Goal: Task Accomplishment & Management: Use online tool/utility

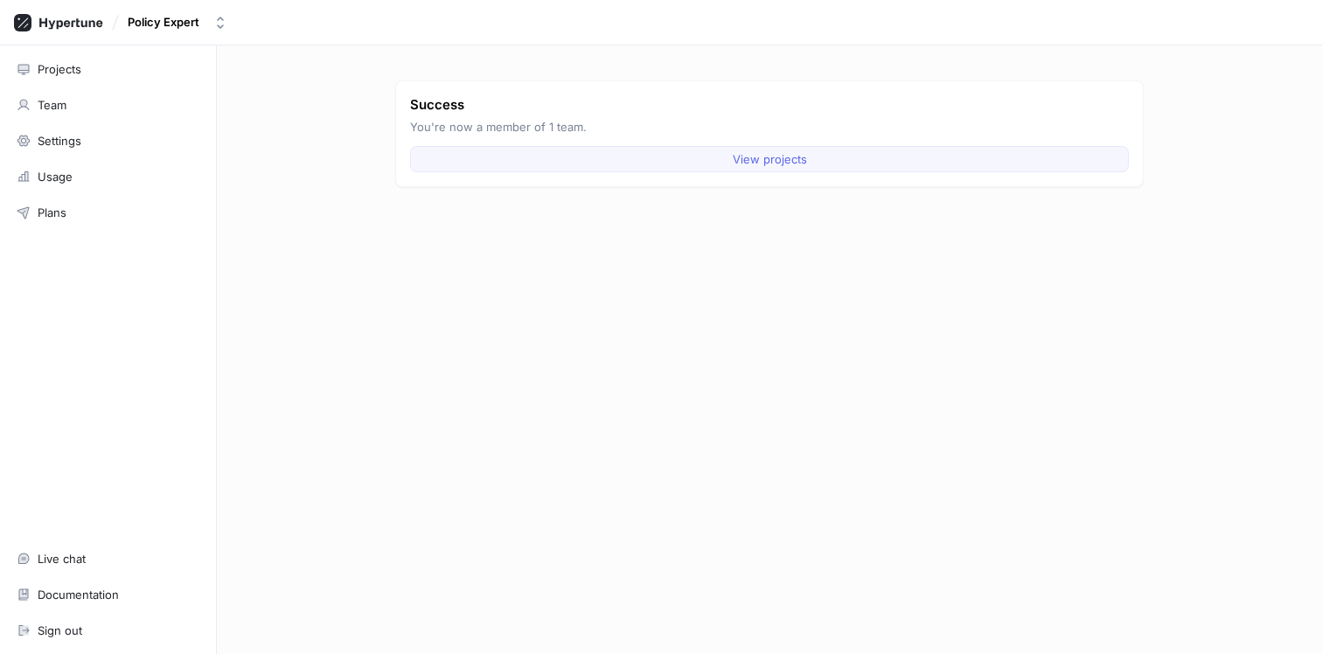
click at [628, 160] on button "View projects" at bounding box center [769, 159] width 719 height 26
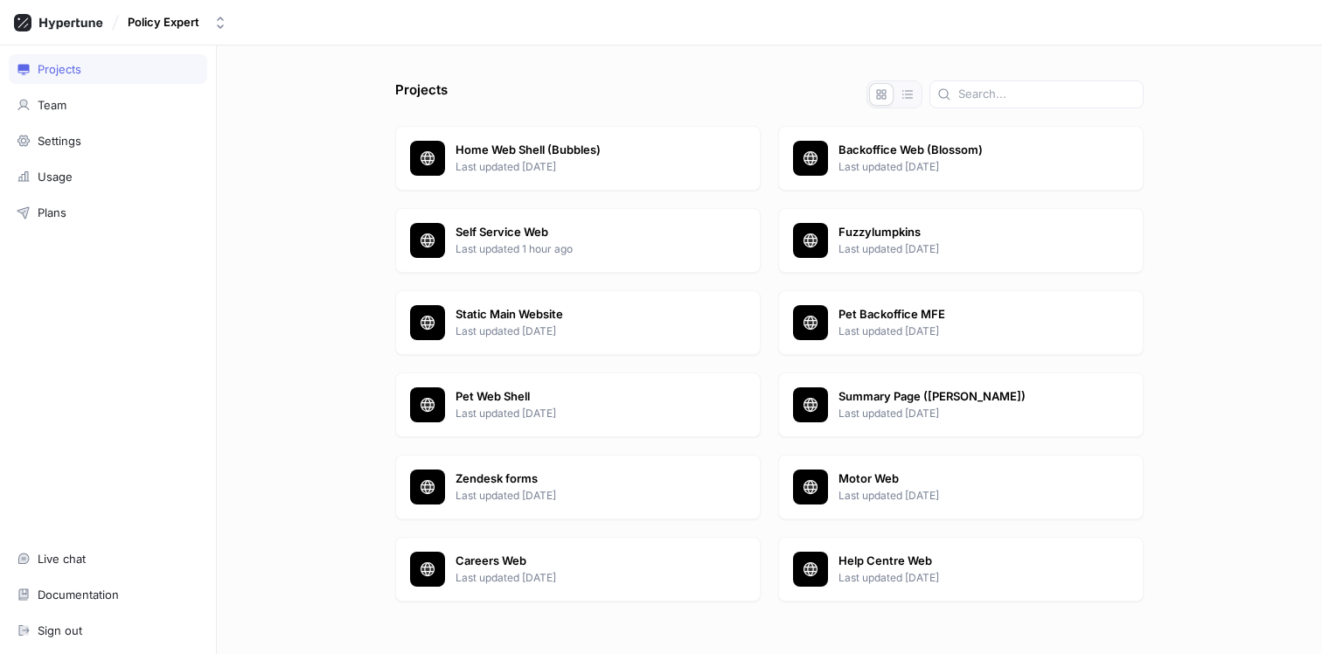
scroll to position [24, 0]
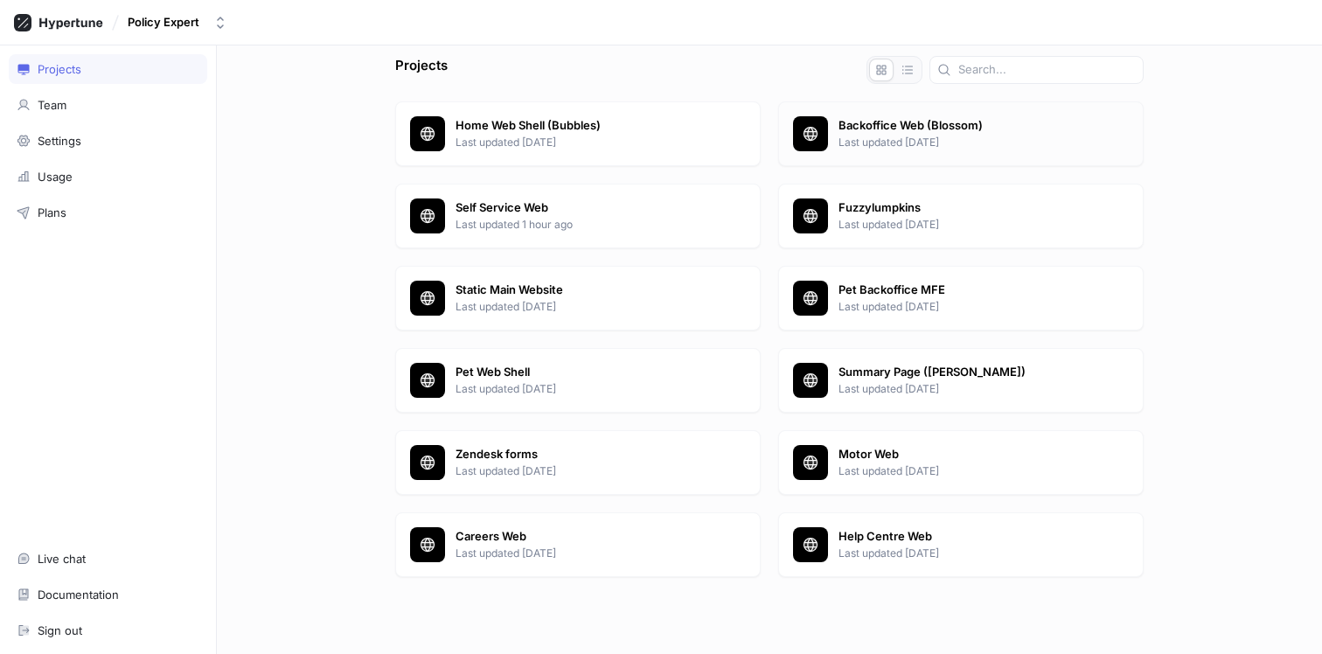
click at [943, 123] on p "Backoffice Web (Blossom)" at bounding box center [984, 125] width 290 height 17
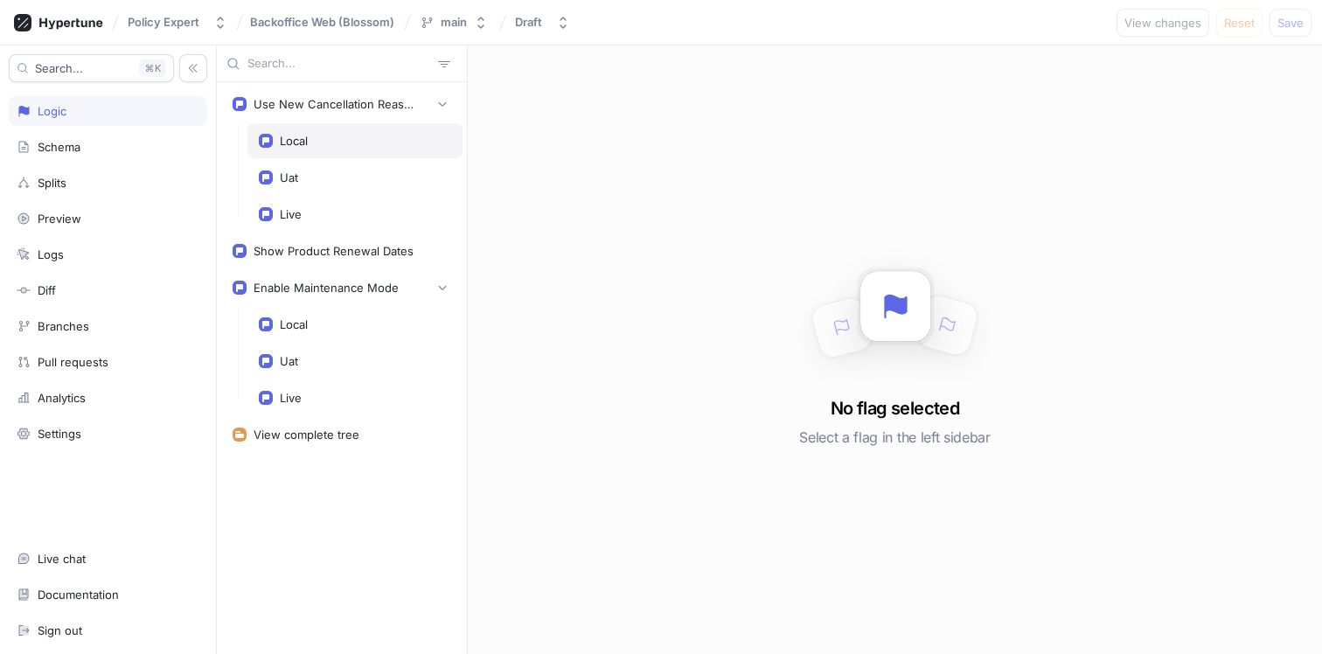
click at [321, 145] on div "Local" at bounding box center [355, 141] width 192 height 14
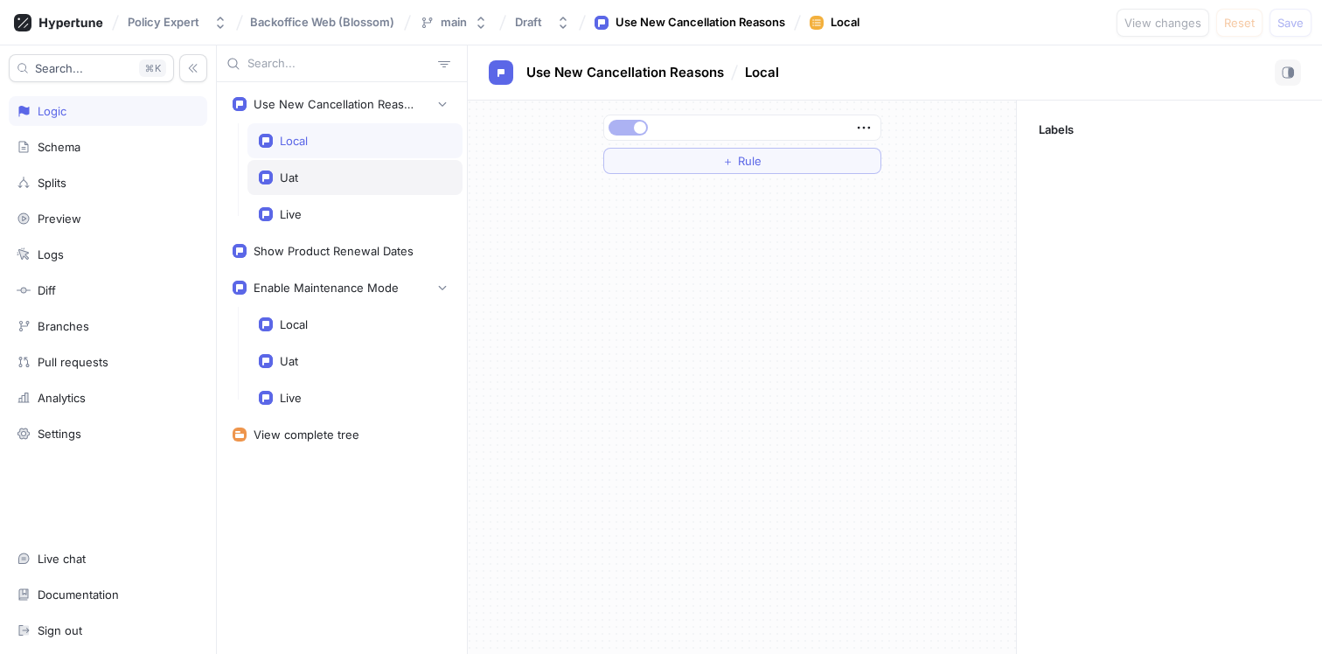
click at [339, 173] on div "Uat" at bounding box center [355, 178] width 192 height 14
click at [333, 212] on div "Live" at bounding box center [355, 214] width 192 height 14
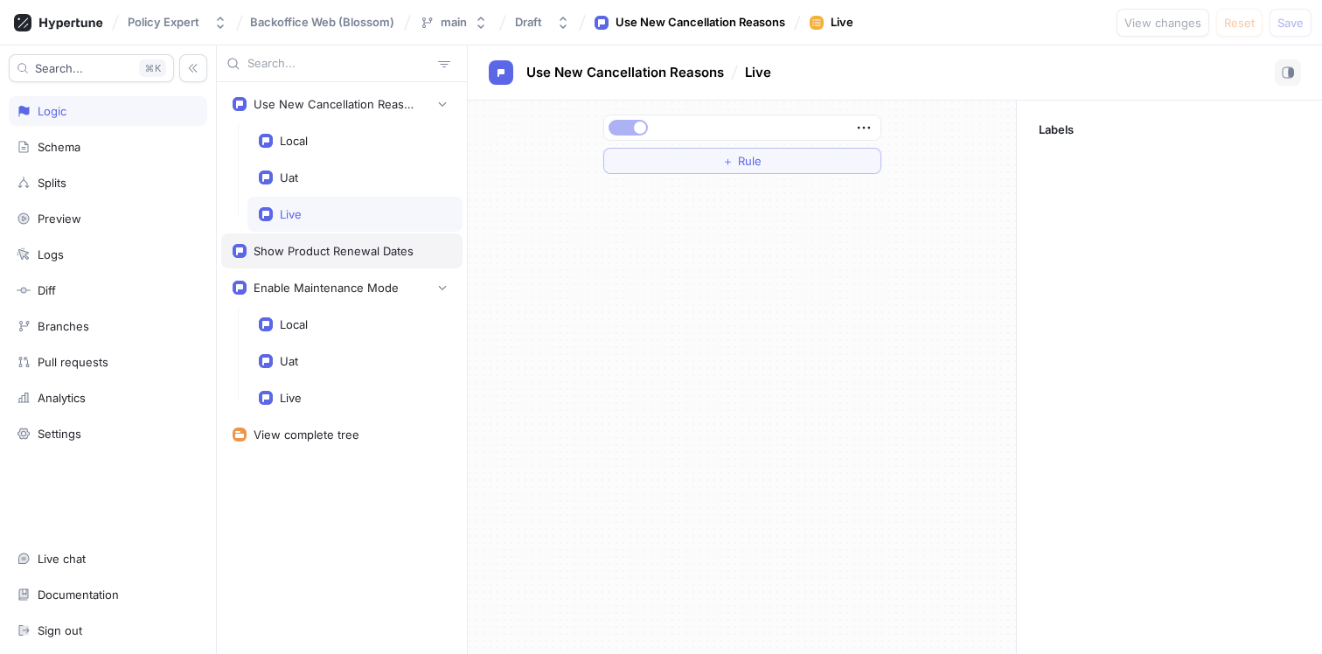
click at [322, 258] on div "Show Product Renewal Dates" at bounding box center [341, 250] width 241 height 35
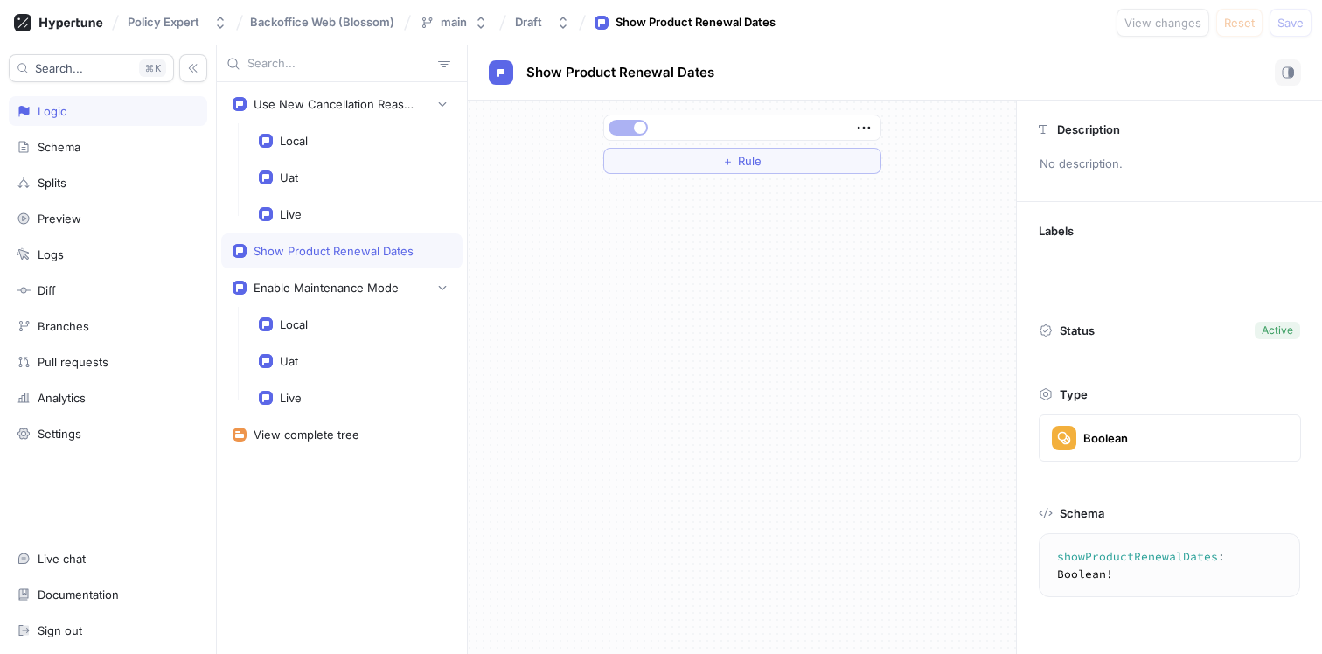
click at [327, 494] on div "Use New Cancellation Reasons Local Uat Live Show Product Renewal Dates Enable M…" at bounding box center [342, 368] width 250 height 572
click at [543, 22] on div "Draft" at bounding box center [532, 22] width 34 height 15
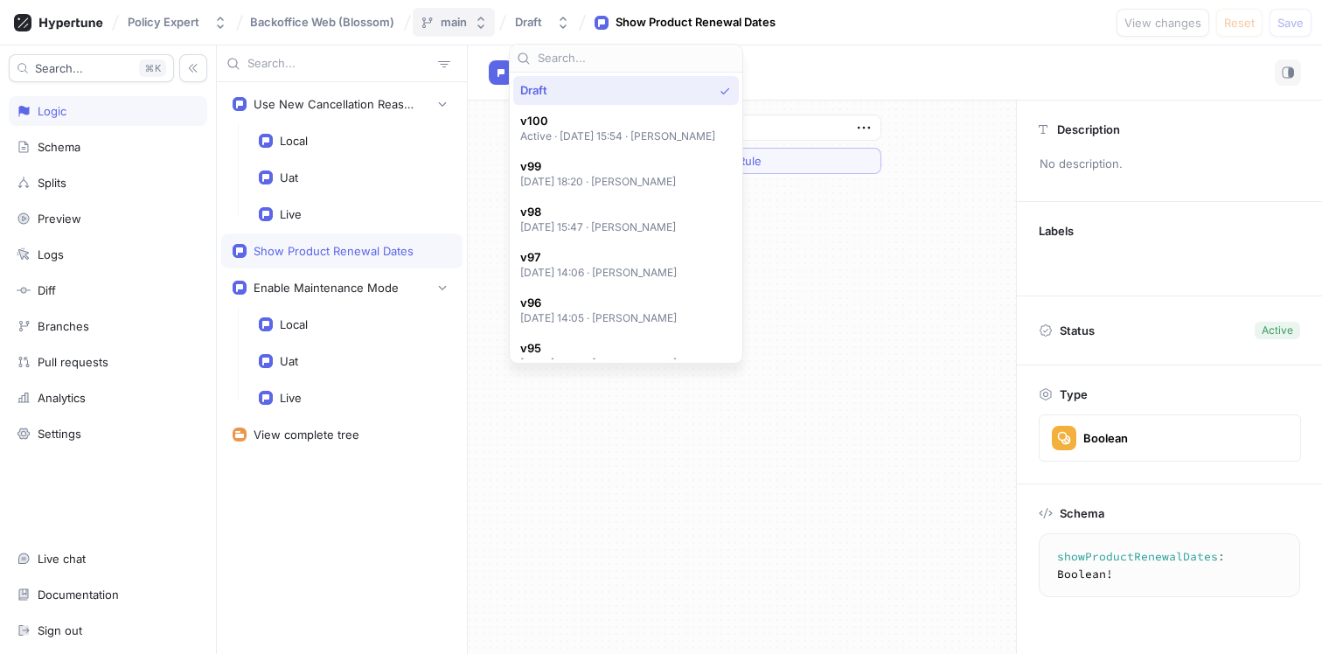
click at [449, 17] on div "main" at bounding box center [454, 22] width 26 height 15
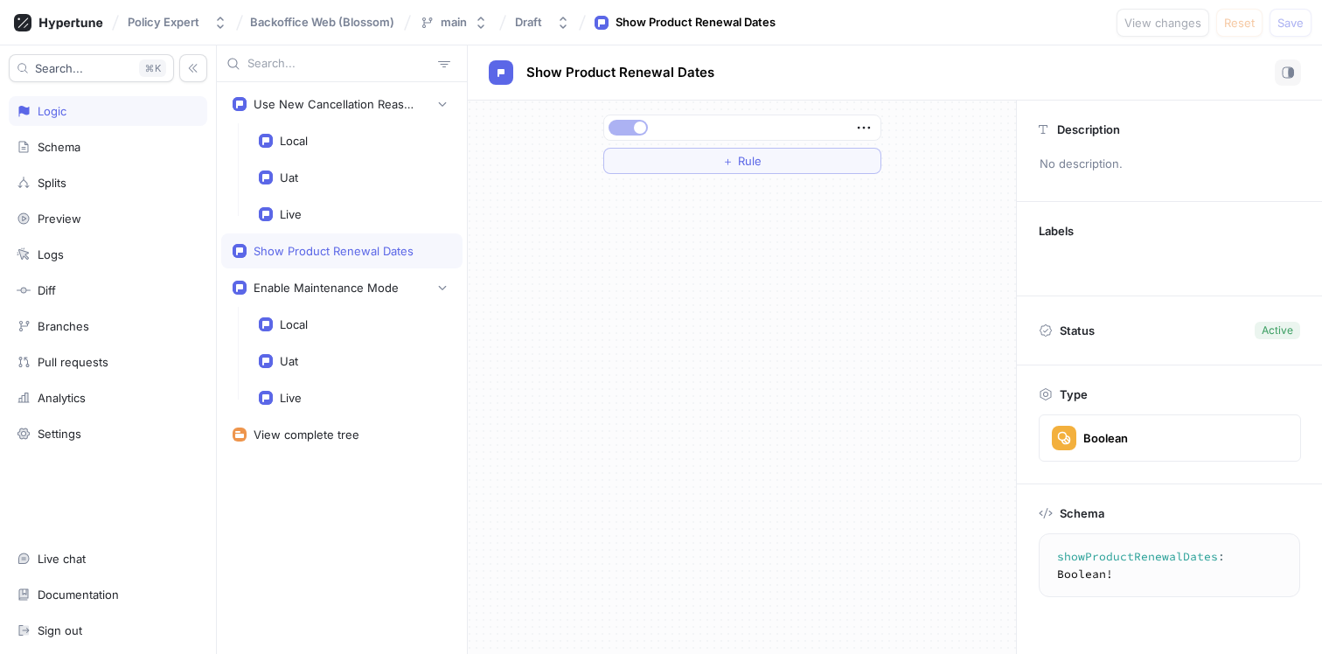
click at [80, 112] on div "Logic" at bounding box center [108, 111] width 183 height 14
click at [80, 148] on div "Schema" at bounding box center [59, 147] width 43 height 14
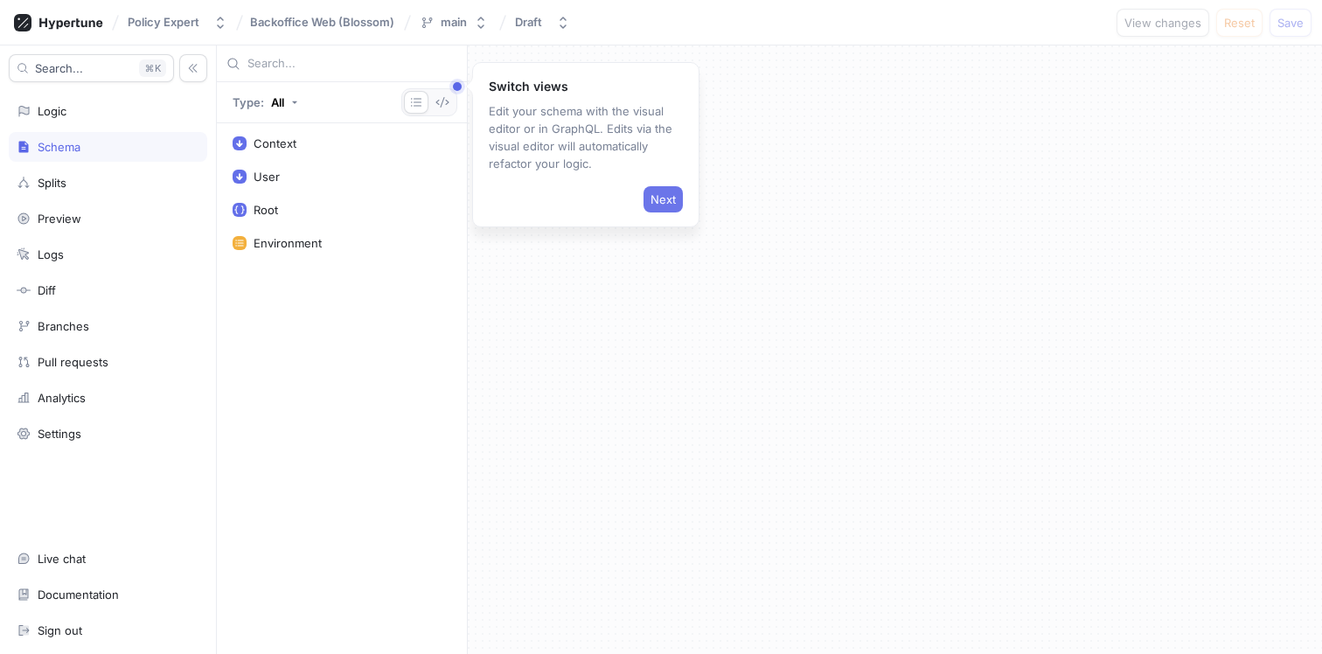
click at [658, 186] on button "Next" at bounding box center [663, 199] width 39 height 26
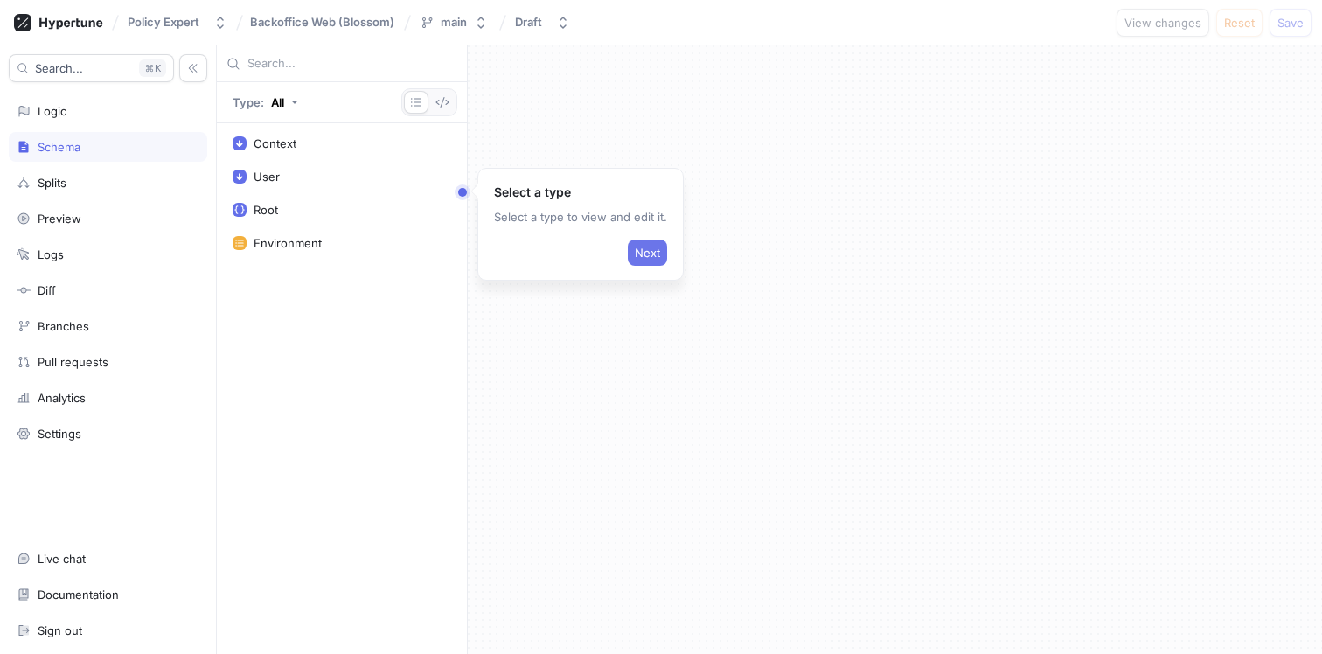
click at [648, 251] on span "Next" at bounding box center [647, 252] width 25 height 10
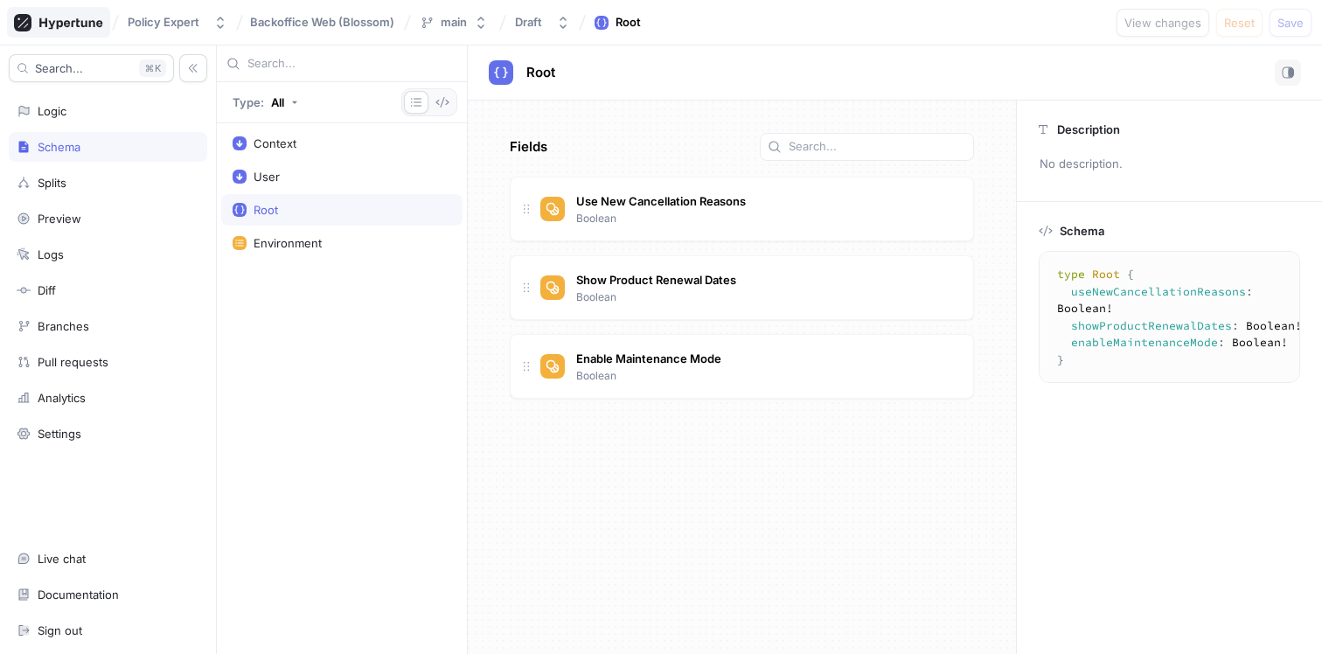
click at [73, 19] on icon at bounding box center [58, 22] width 89 height 17
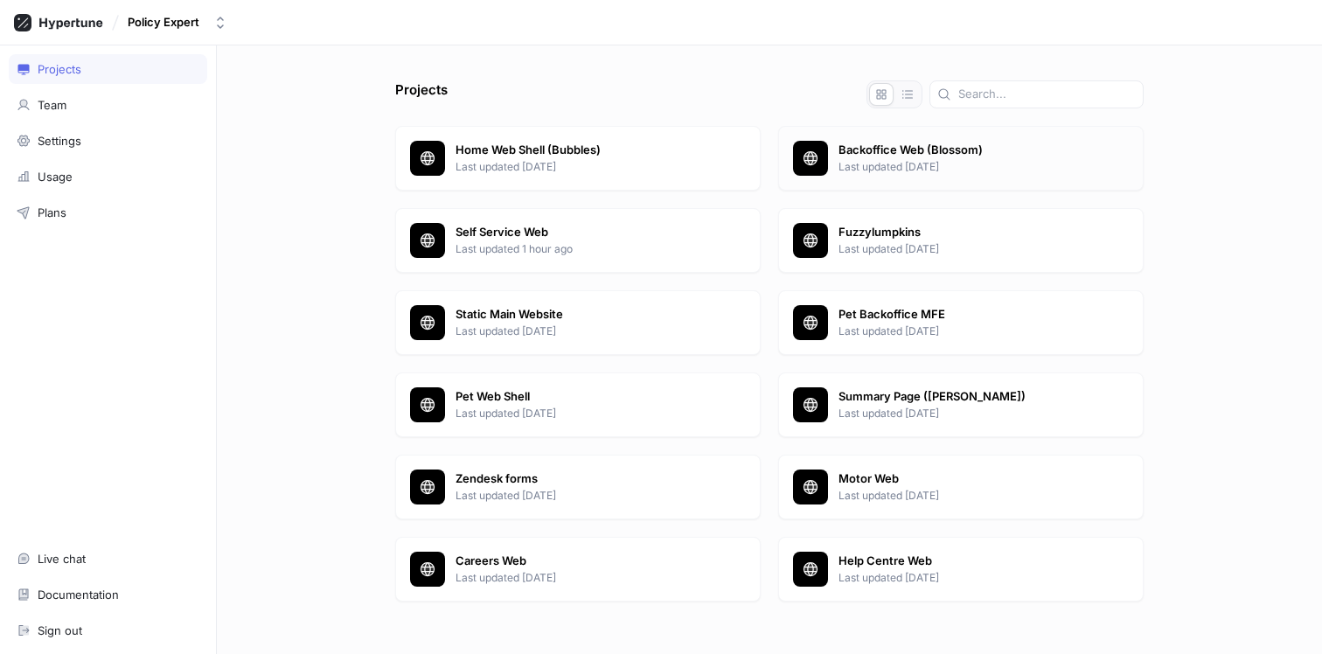
click at [874, 167] on p "Last updated [DATE]" at bounding box center [984, 167] width 290 height 16
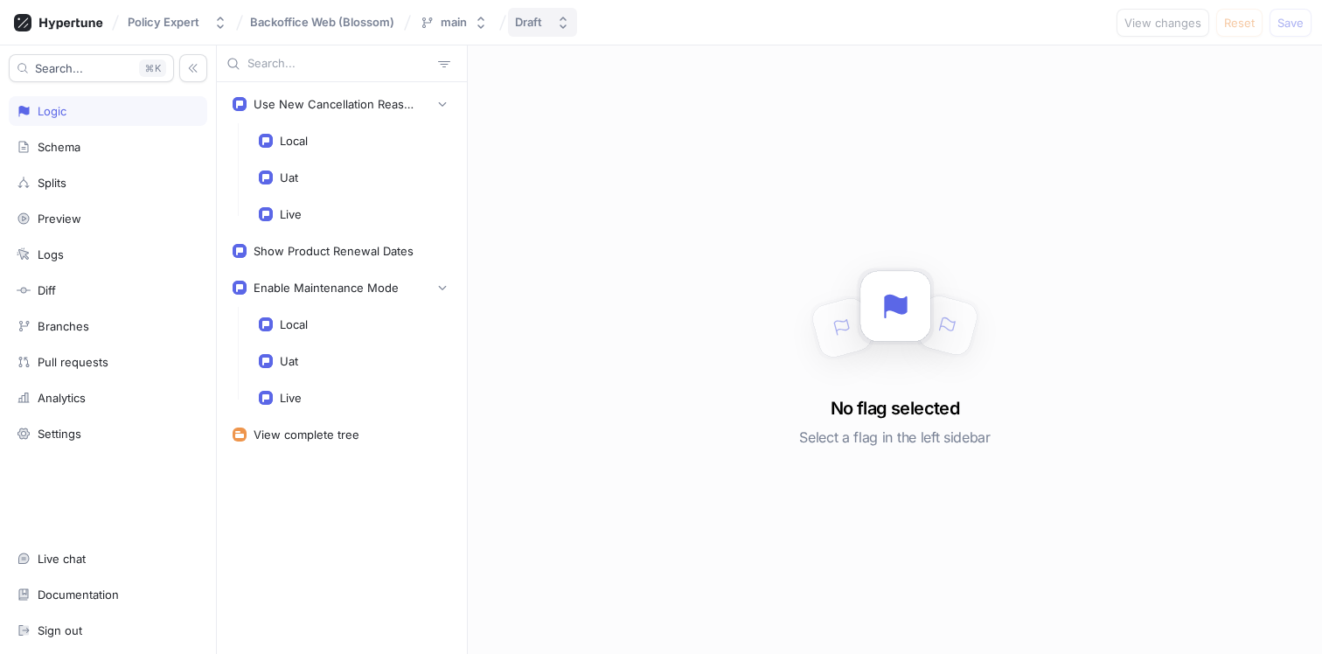
click at [559, 23] on icon "button" at bounding box center [563, 23] width 14 height 14
click at [316, 499] on div "Use New Cancellation Reasons Local Uat Live Show Product Renewal Dates Enable M…" at bounding box center [342, 368] width 250 height 572
click at [442, 100] on icon "button" at bounding box center [442, 104] width 10 height 10
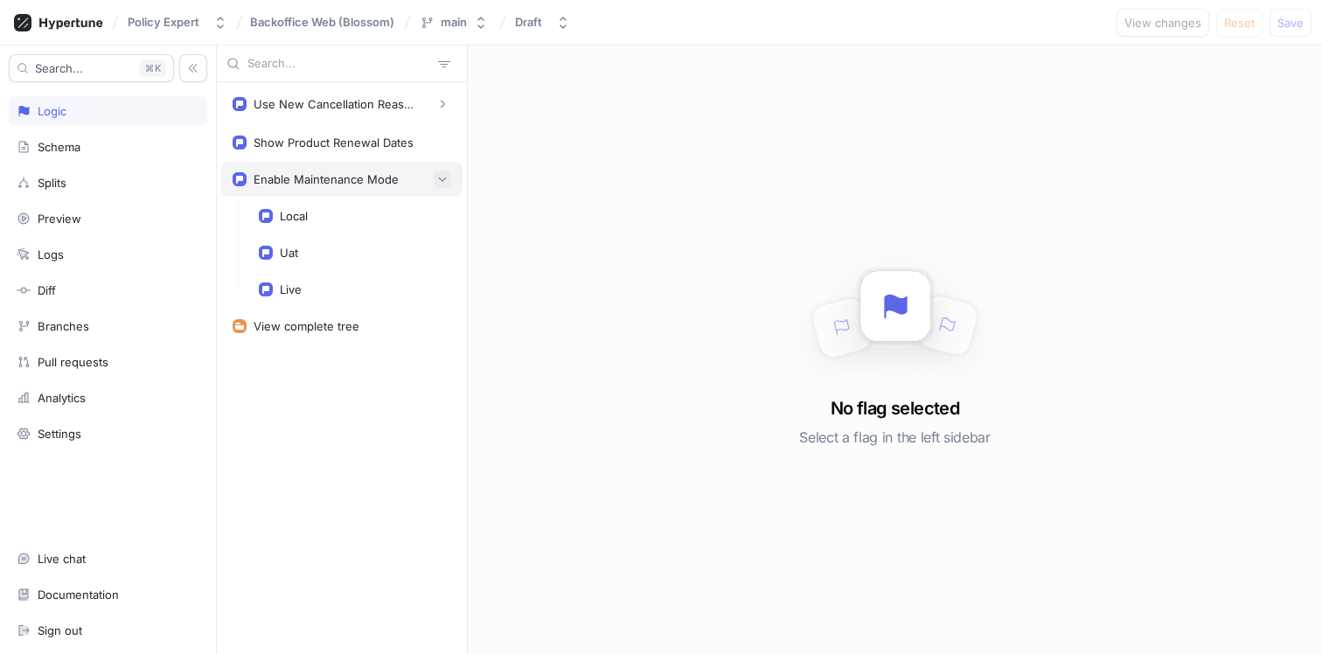
click at [440, 171] on button "button" at bounding box center [442, 179] width 17 height 17
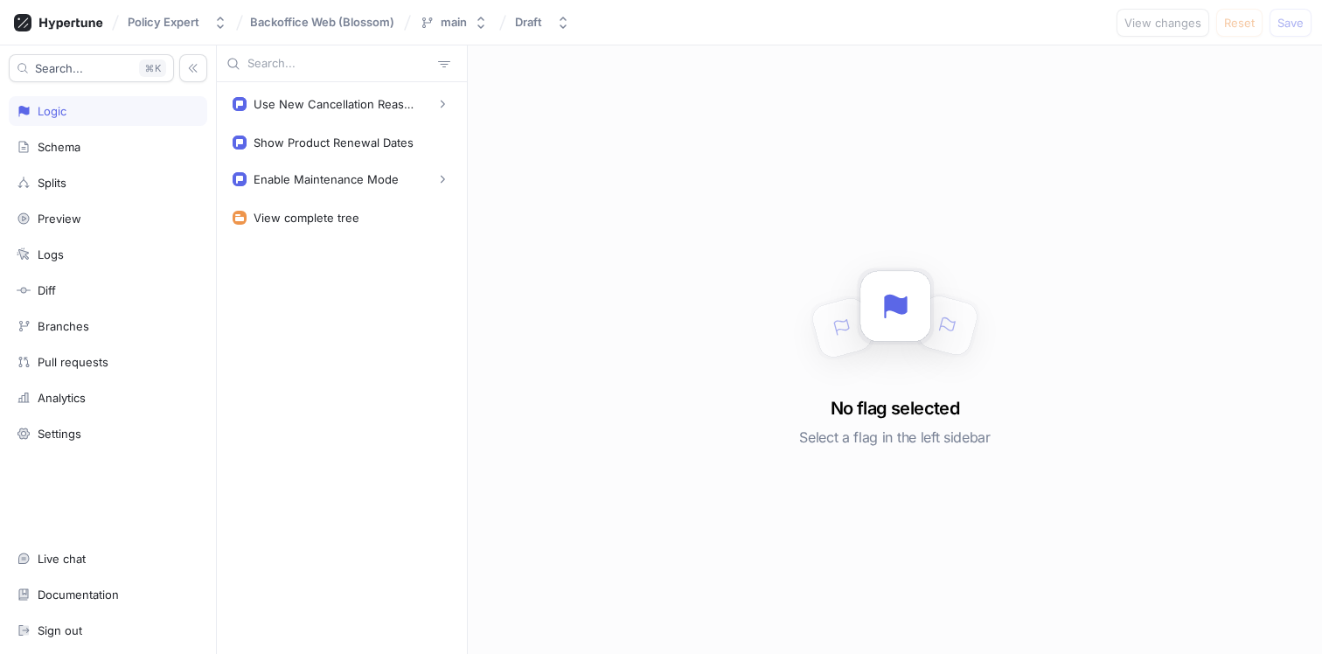
click at [332, 260] on div "Use New Cancellation Reasons Local Uat Live Show Product Renewal Dates Enable M…" at bounding box center [342, 368] width 250 height 572
click at [451, 28] on div "main" at bounding box center [454, 22] width 26 height 15
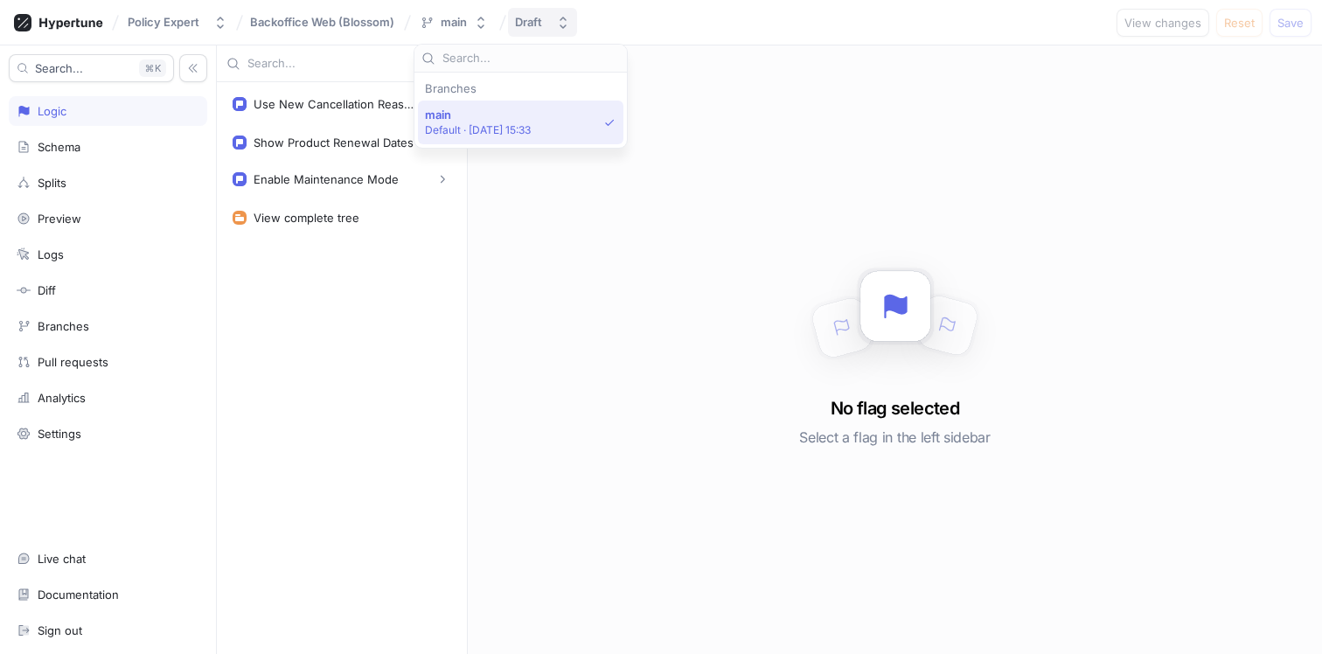
click at [539, 26] on div "Draft" at bounding box center [528, 22] width 27 height 15
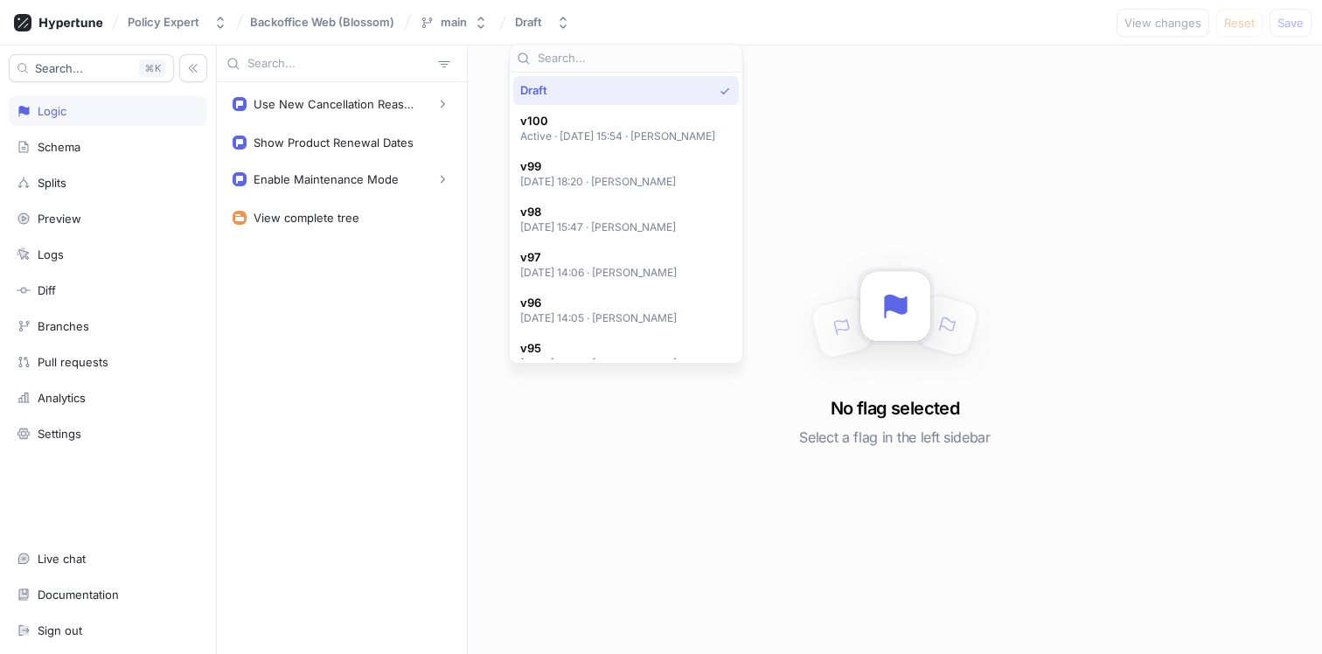
click at [377, 345] on div "Use New Cancellation Reasons Local Uat Live Show Product Renewal Dates Enable M…" at bounding box center [342, 368] width 250 height 572
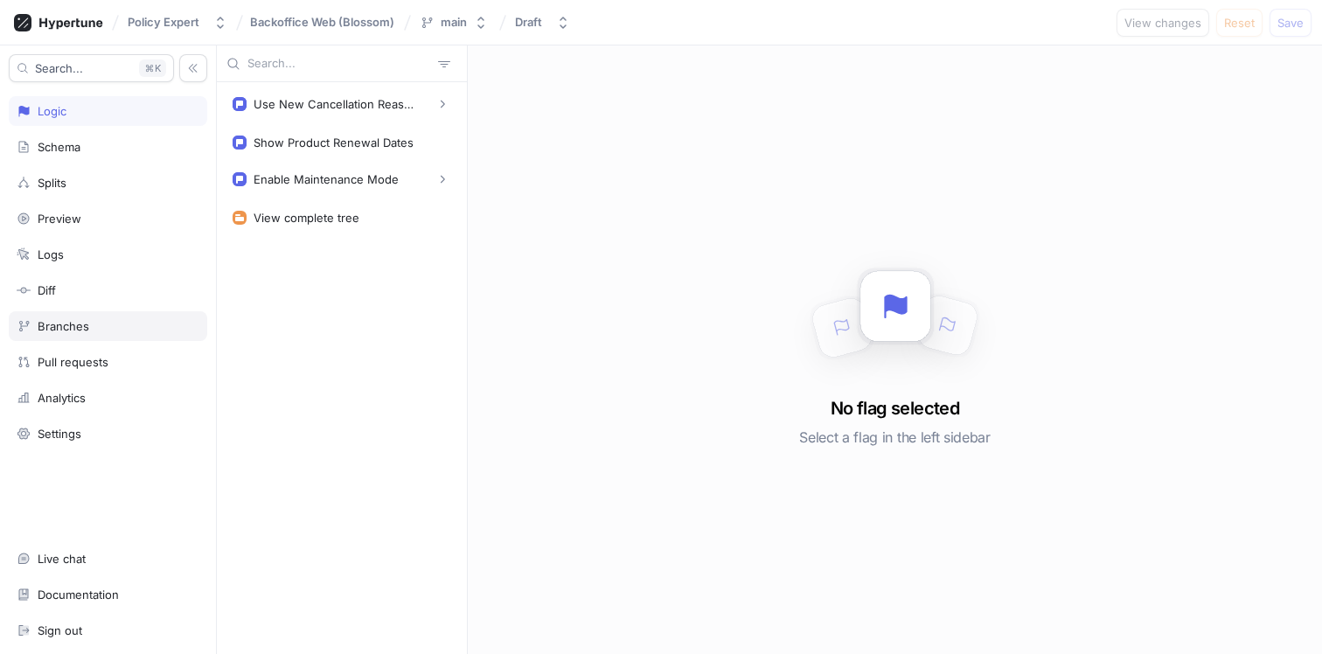
click at [79, 331] on div "Branches" at bounding box center [64, 326] width 52 height 14
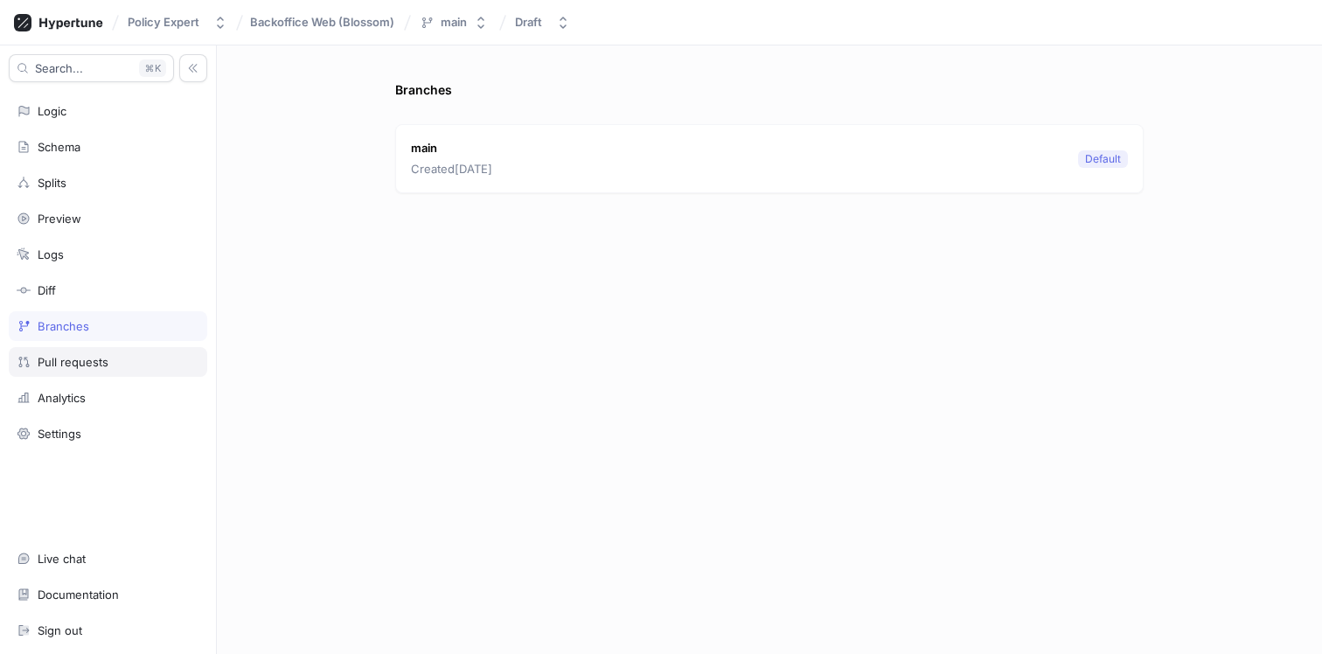
click at [82, 364] on div "Pull requests" at bounding box center [73, 362] width 71 height 14
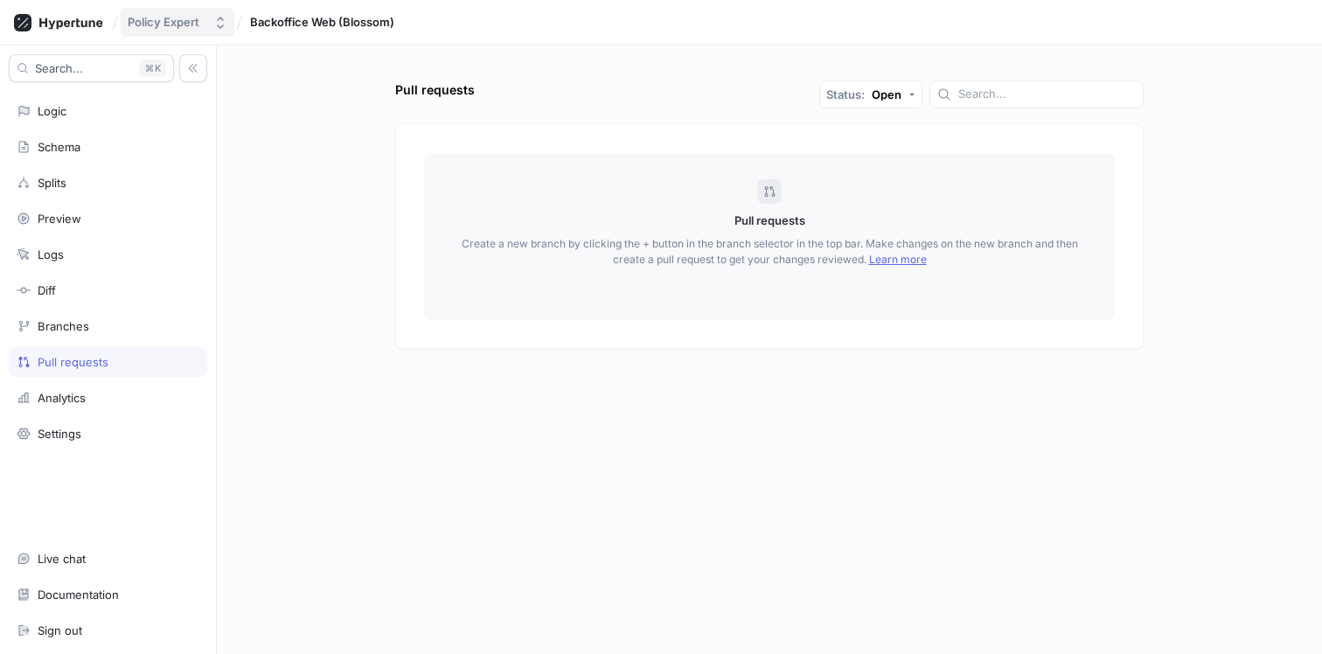
click at [193, 18] on div "Policy Expert" at bounding box center [164, 22] width 72 height 15
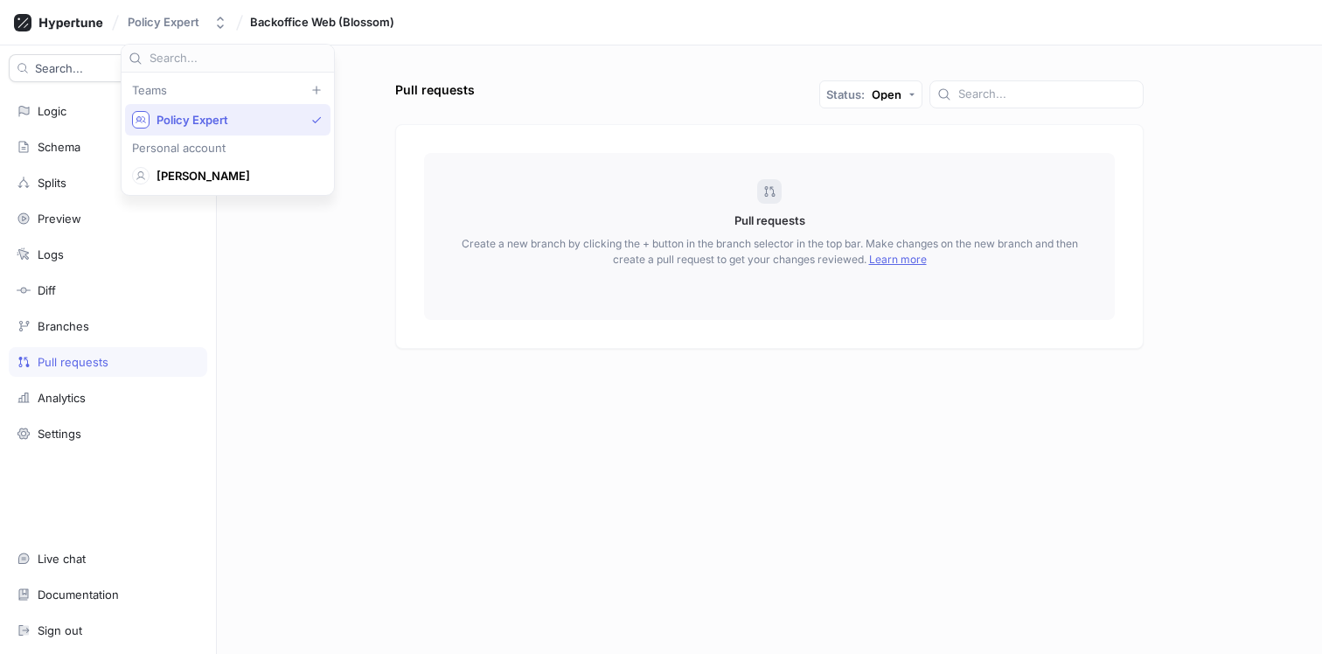
click at [315, 24] on span "Backoffice Web (Blossom)" at bounding box center [322, 22] width 144 height 12
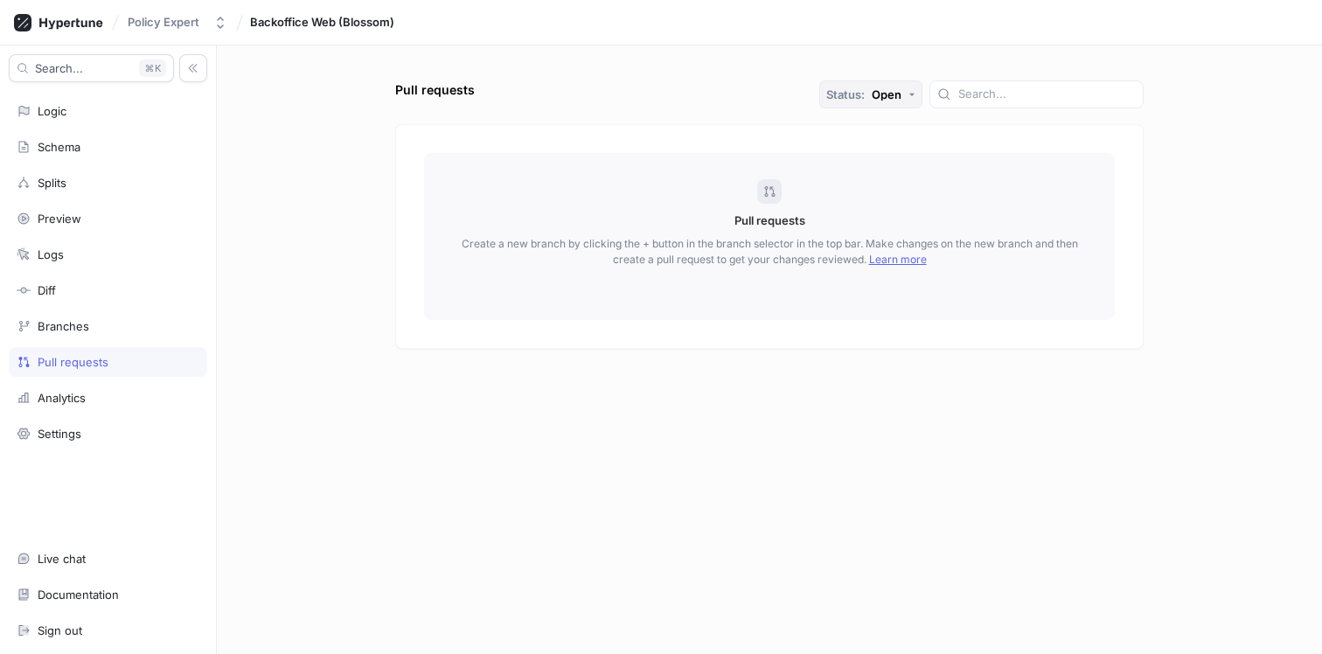
click at [922, 97] on button "Status: Open" at bounding box center [870, 94] width 103 height 28
click at [744, 110] on div "Pull requests Status: Open Pull requests Create a new branch by clicking the + …" at bounding box center [769, 367] width 762 height 574
click at [302, 24] on span "Backoffice Web (Blossom)" at bounding box center [322, 22] width 144 height 12
click at [115, 115] on div "Logic" at bounding box center [108, 111] width 183 height 14
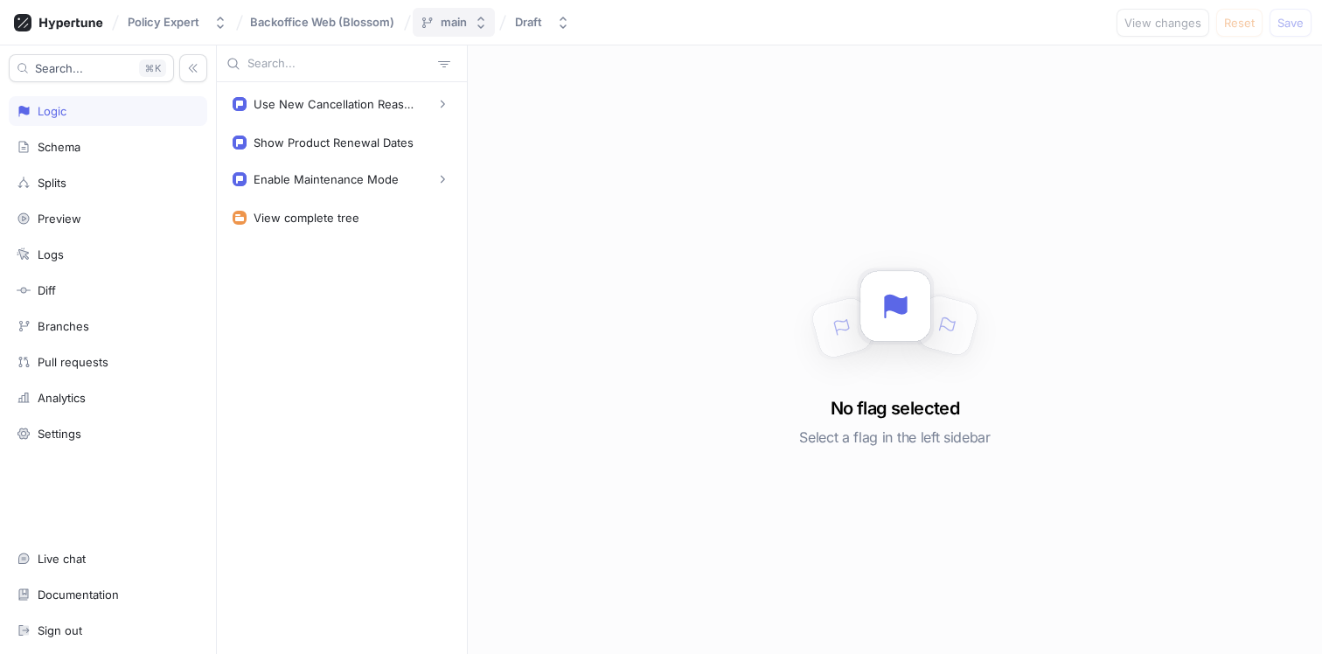
click at [478, 26] on icon "button" at bounding box center [481, 23] width 14 height 14
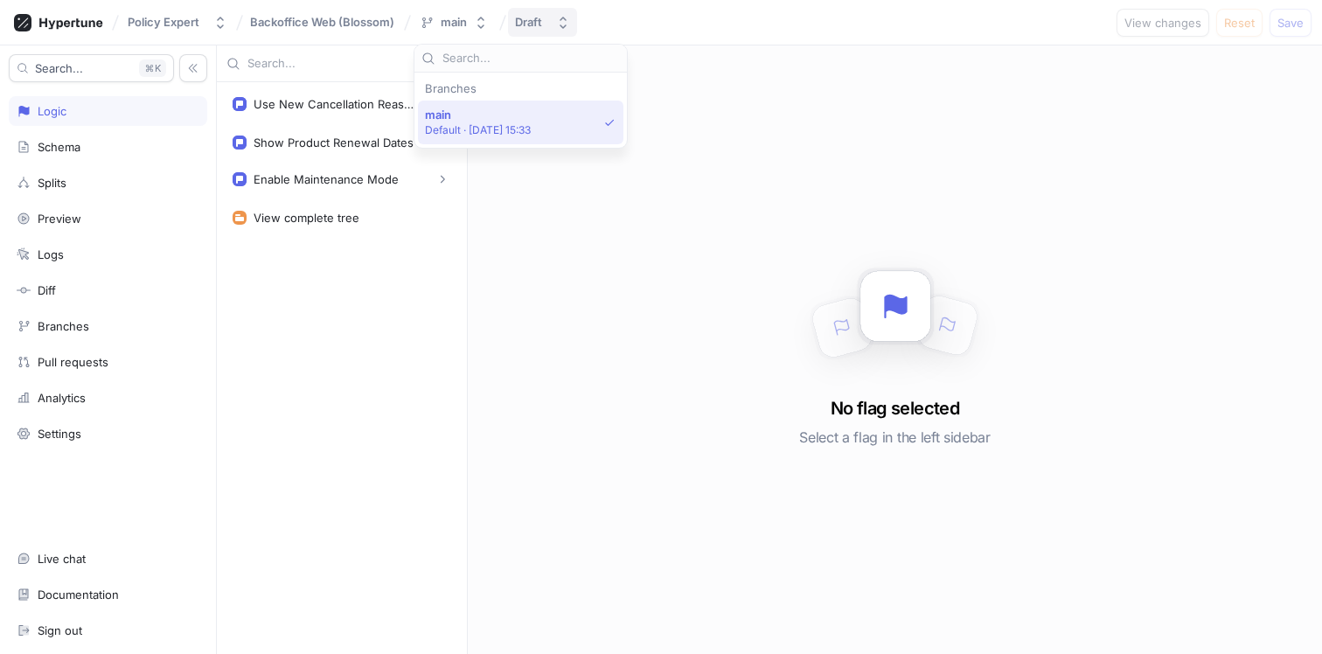
click at [550, 24] on button "Draft" at bounding box center [542, 22] width 69 height 29
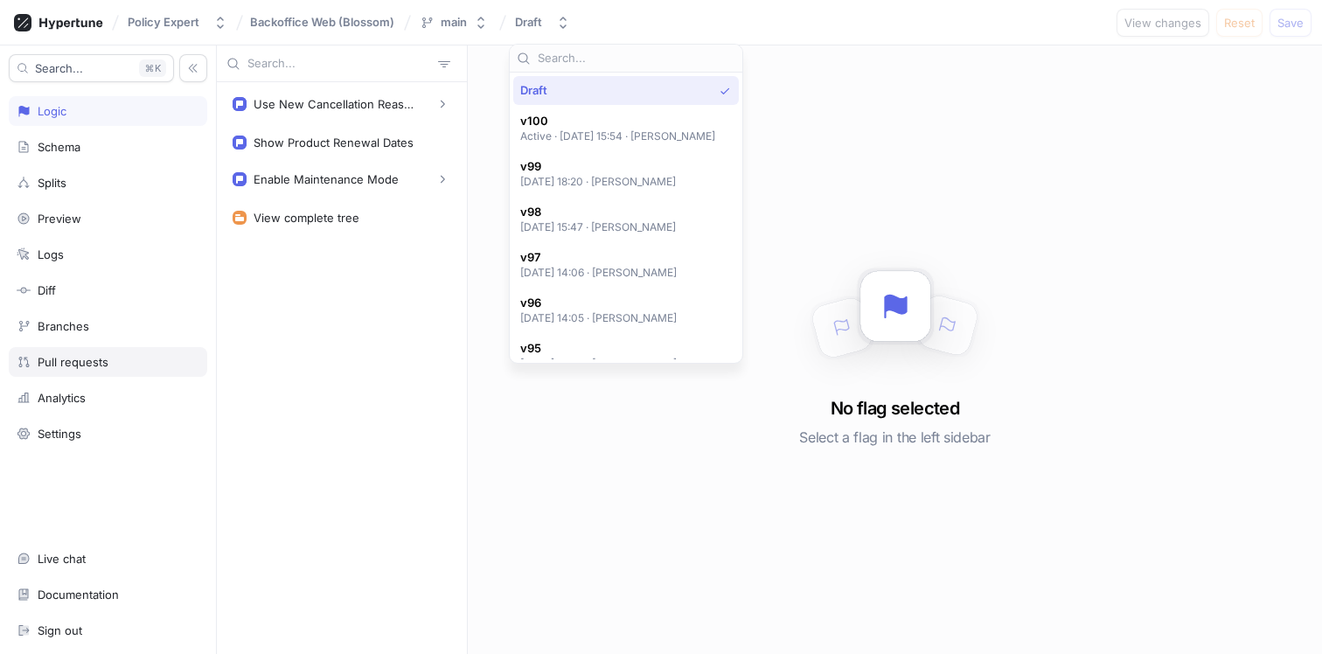
click at [98, 356] on div "Pull requests" at bounding box center [73, 362] width 71 height 14
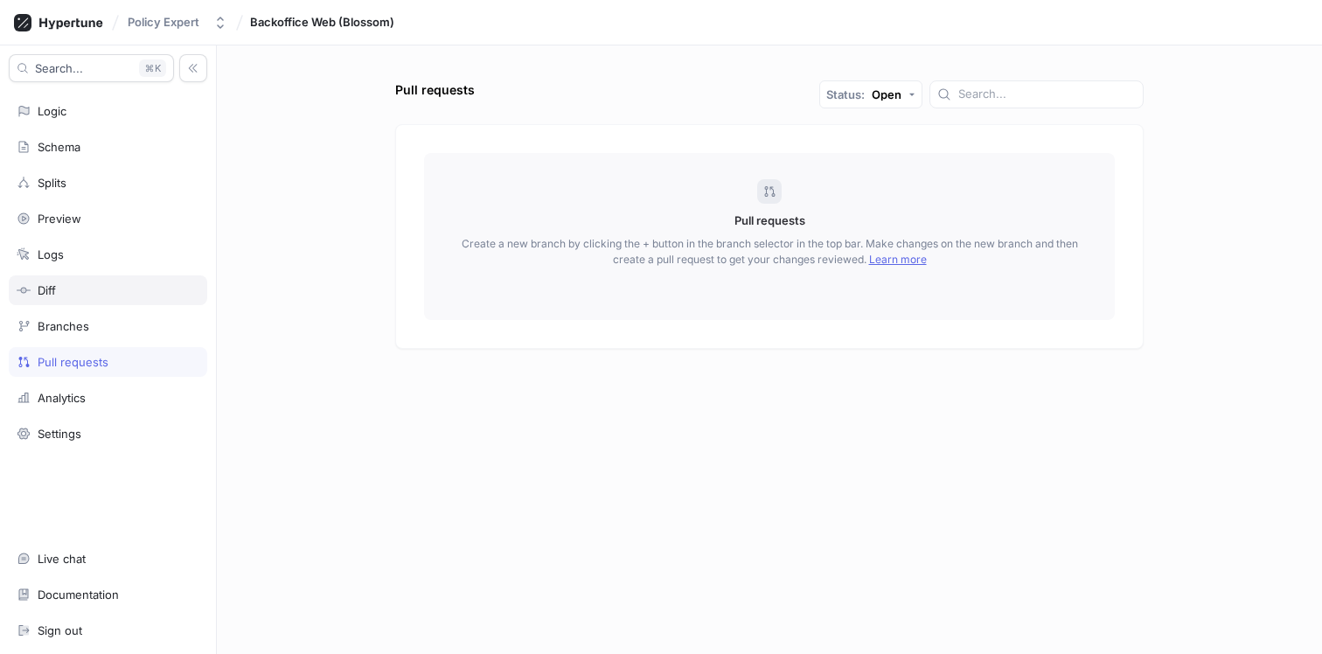
click at [84, 289] on div "Diff" at bounding box center [108, 290] width 183 height 14
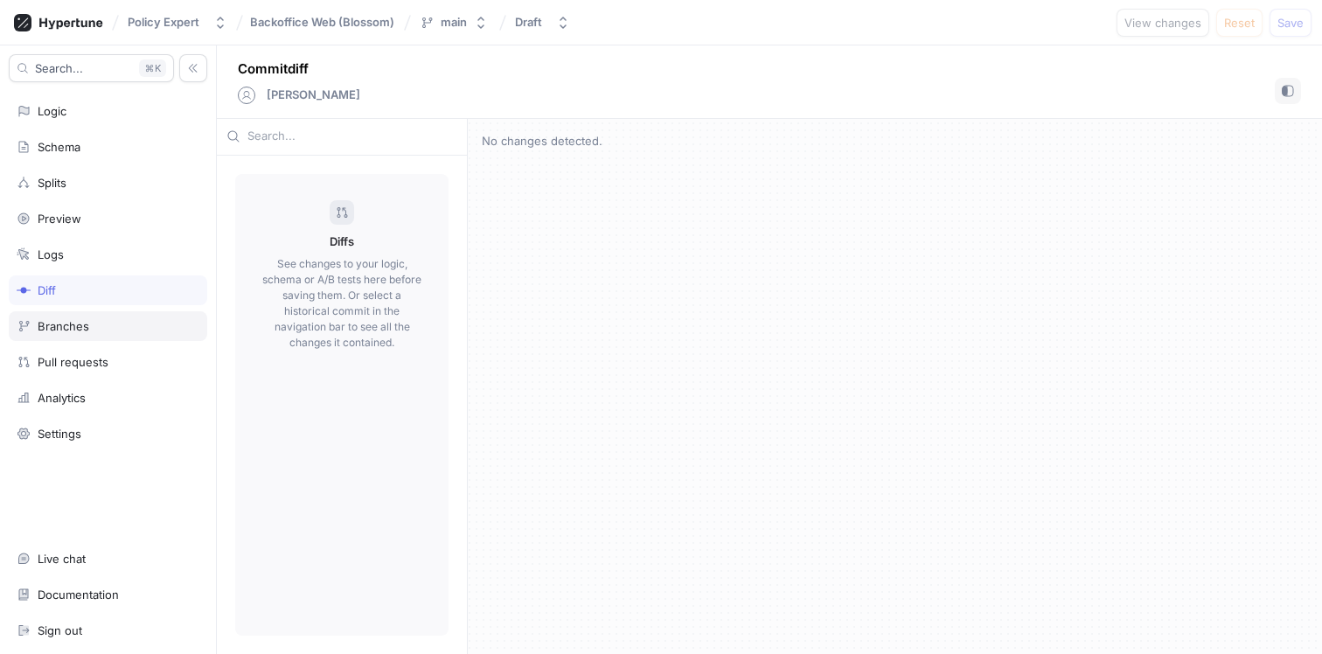
click at [89, 324] on div "Branches" at bounding box center [108, 326] width 183 height 14
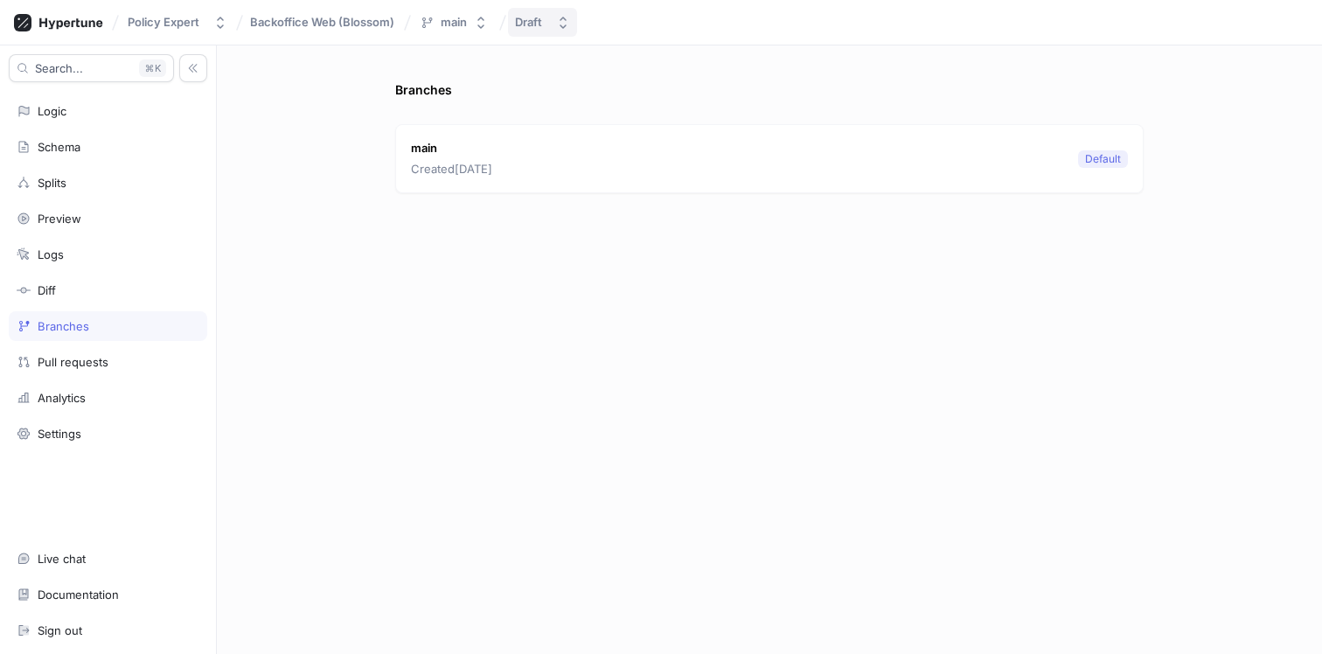
click at [543, 16] on div "Draft" at bounding box center [532, 22] width 34 height 15
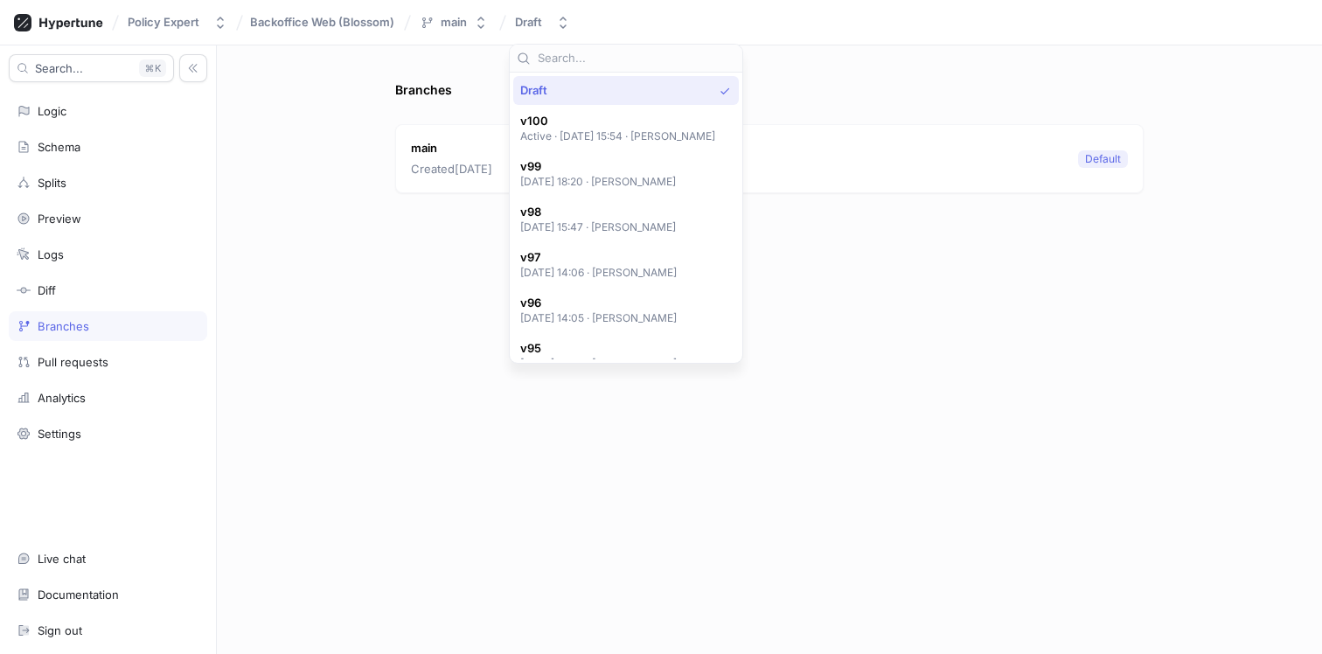
click at [358, 240] on div "Branches main Created 1 year ago Default" at bounding box center [769, 349] width 1105 height 609
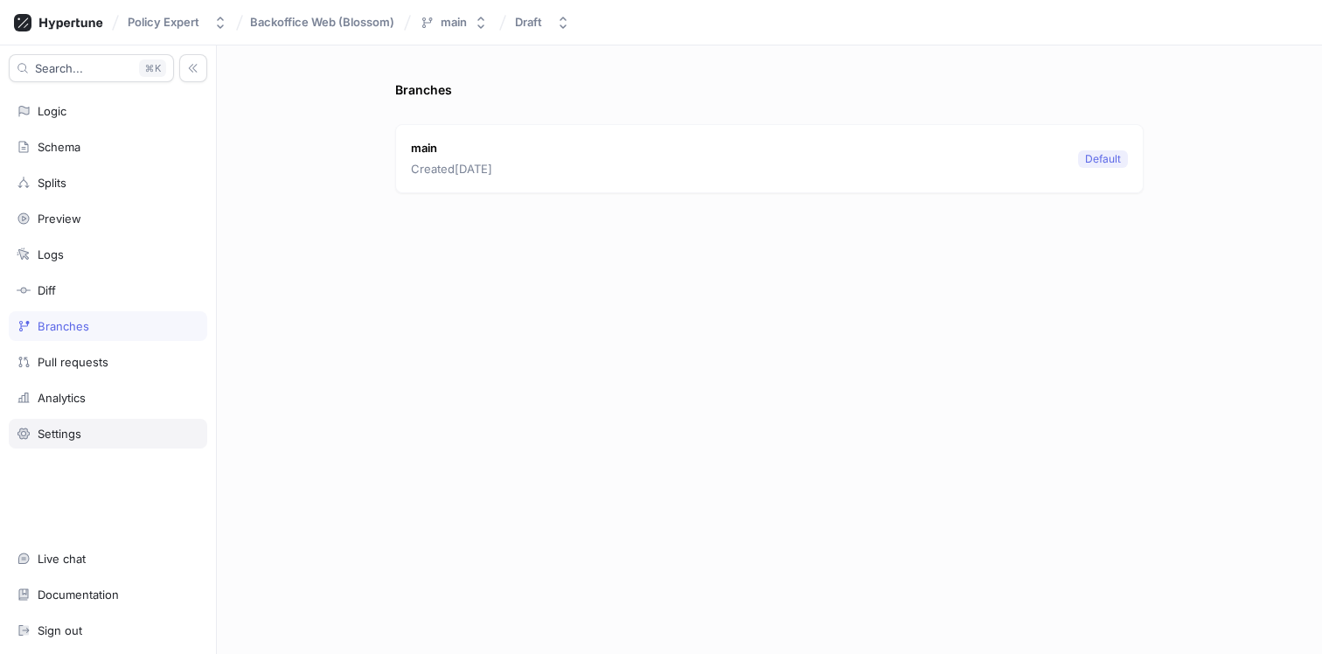
click at [112, 432] on div "Settings" at bounding box center [108, 434] width 183 height 14
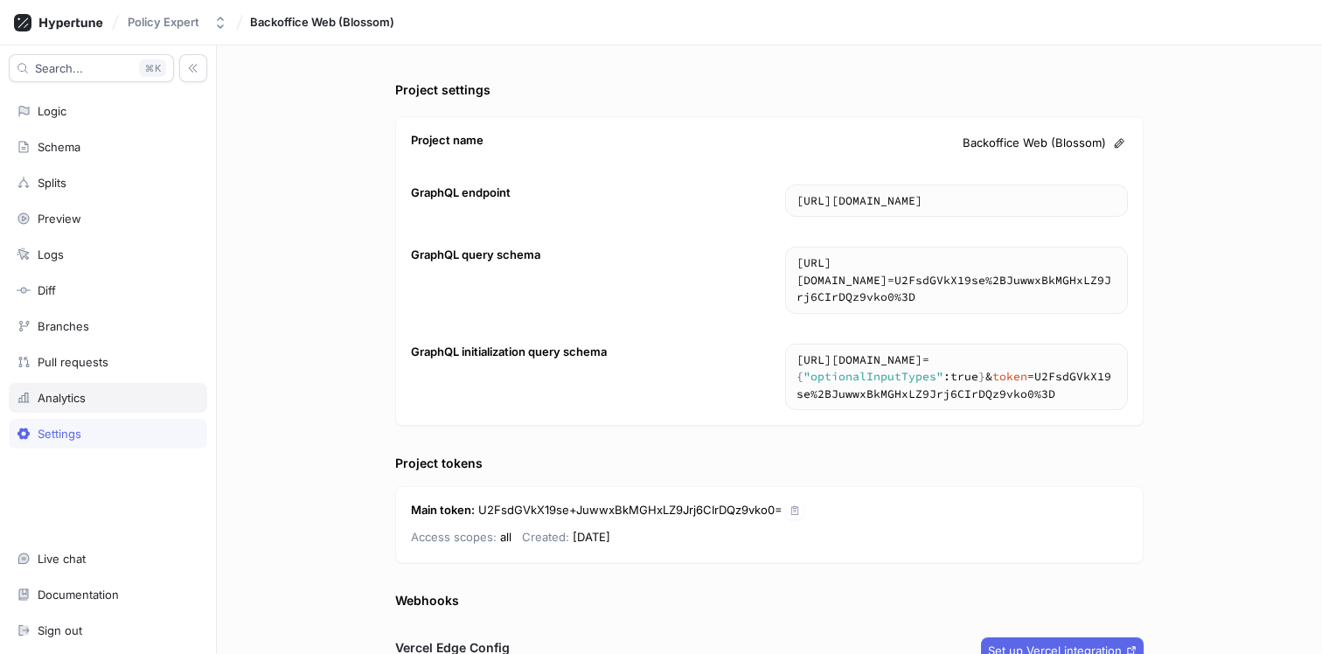
click at [81, 397] on div "Analytics" at bounding box center [62, 398] width 48 height 14
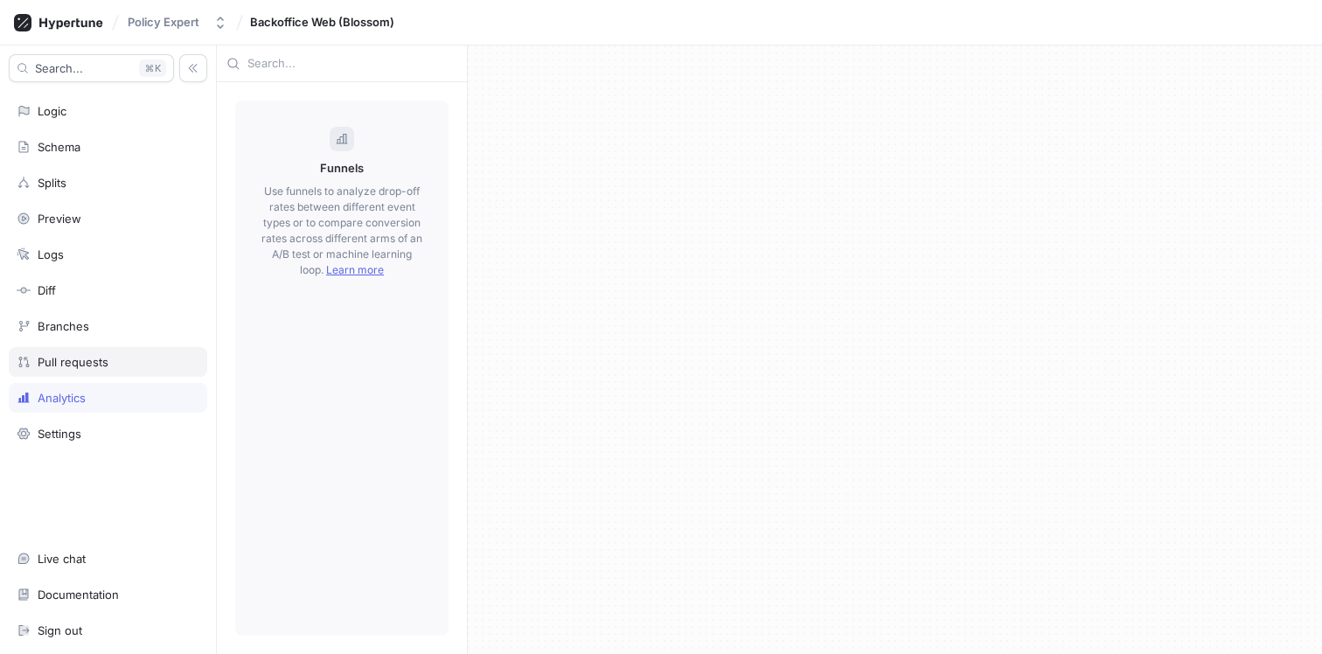
click at [74, 361] on div "Pull requests" at bounding box center [73, 362] width 71 height 14
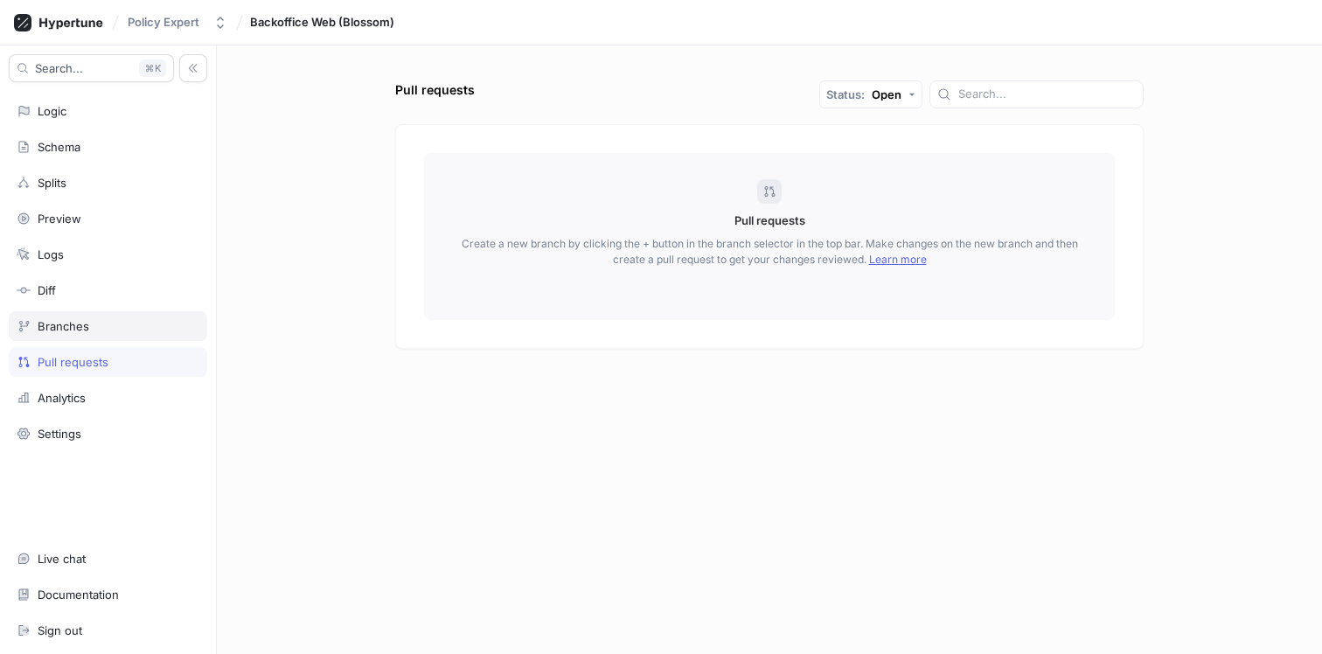
click at [74, 319] on div "Branches" at bounding box center [64, 326] width 52 height 14
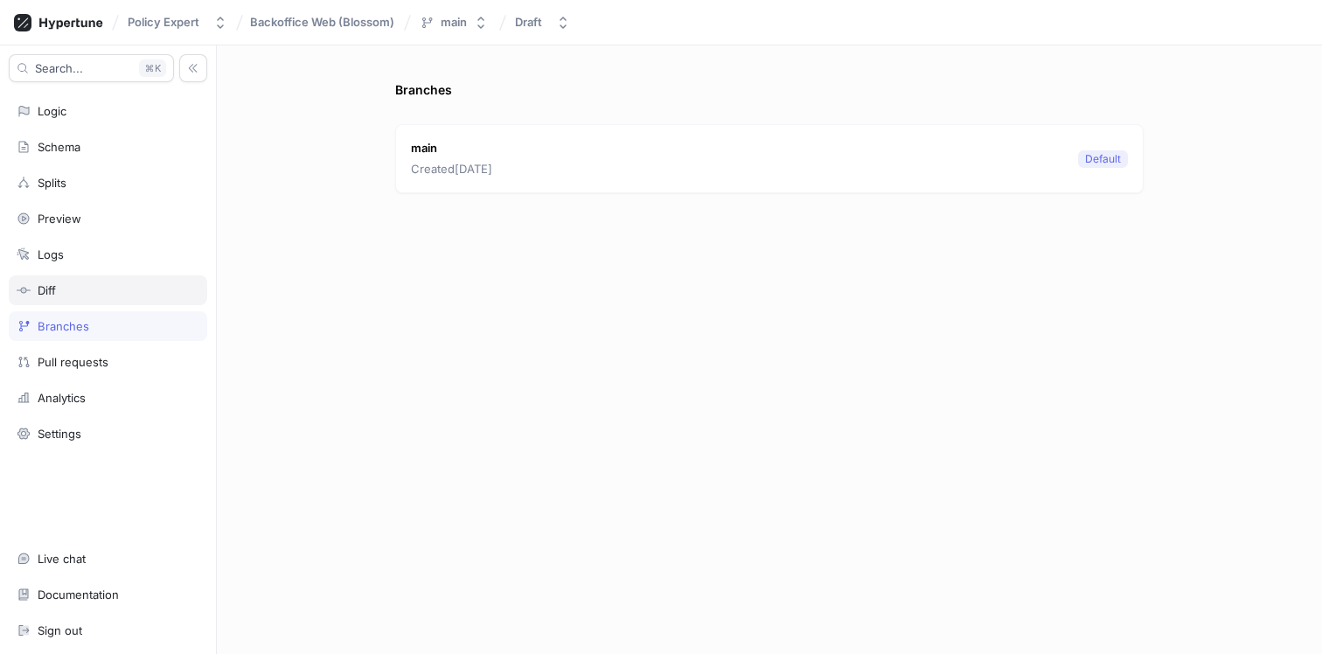
click at [73, 282] on div "Diff" at bounding box center [108, 290] width 198 height 30
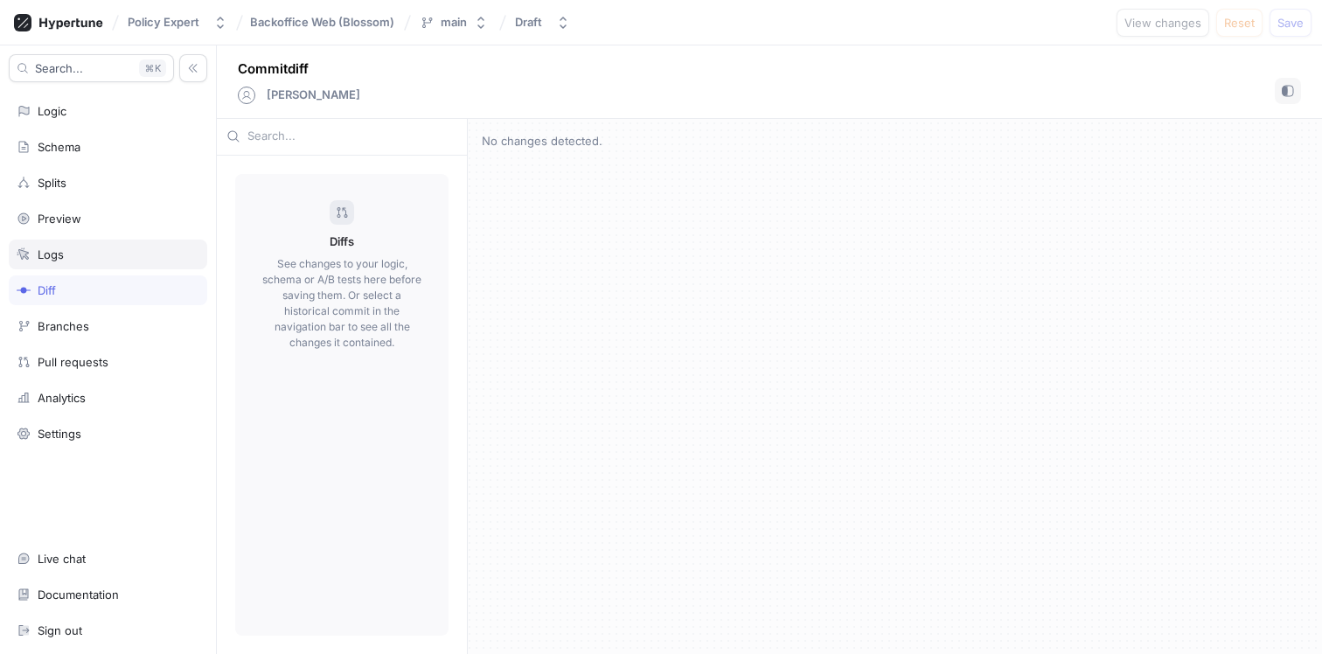
click at [73, 254] on div "Logs" at bounding box center [108, 254] width 183 height 14
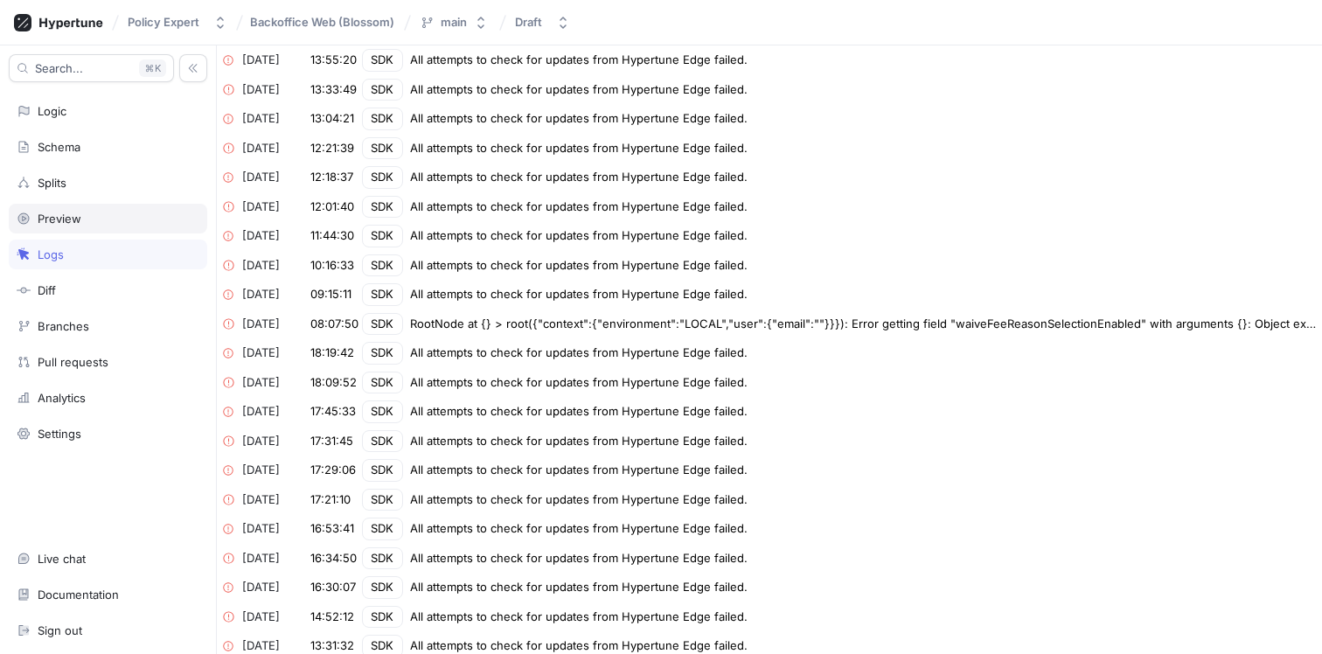
click at [72, 224] on div "Preview" at bounding box center [60, 219] width 44 height 14
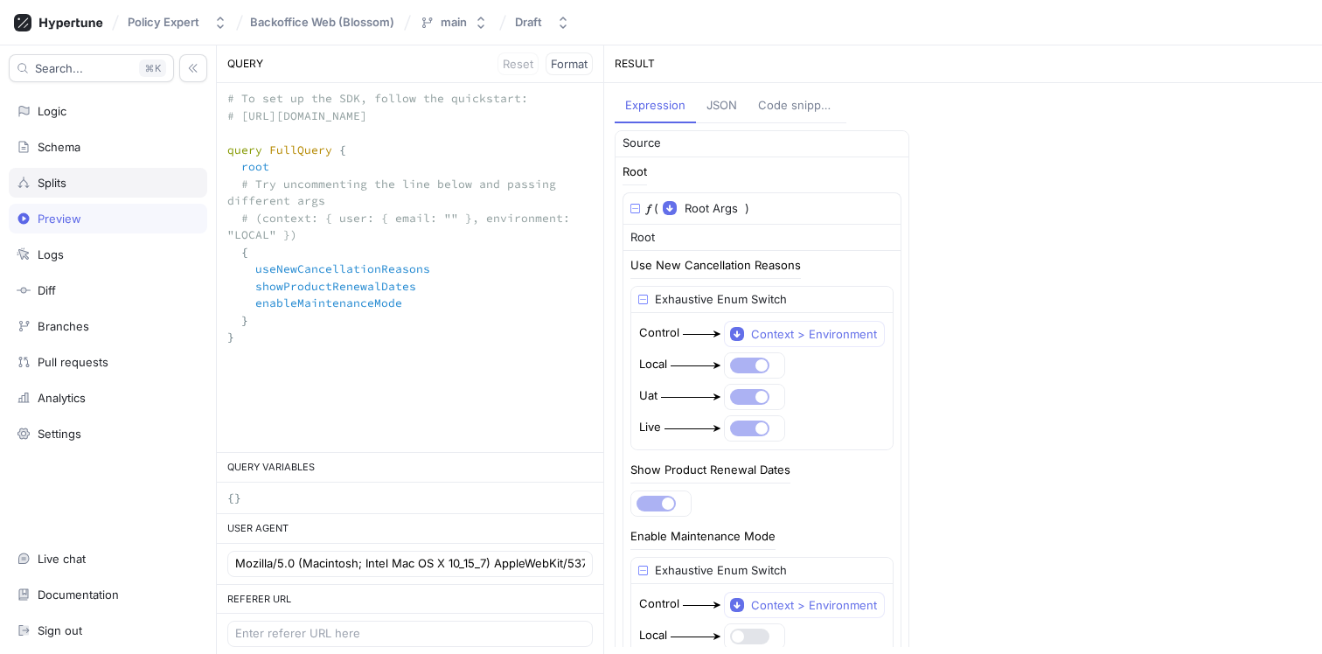
click at [70, 184] on div "Splits" at bounding box center [108, 183] width 183 height 14
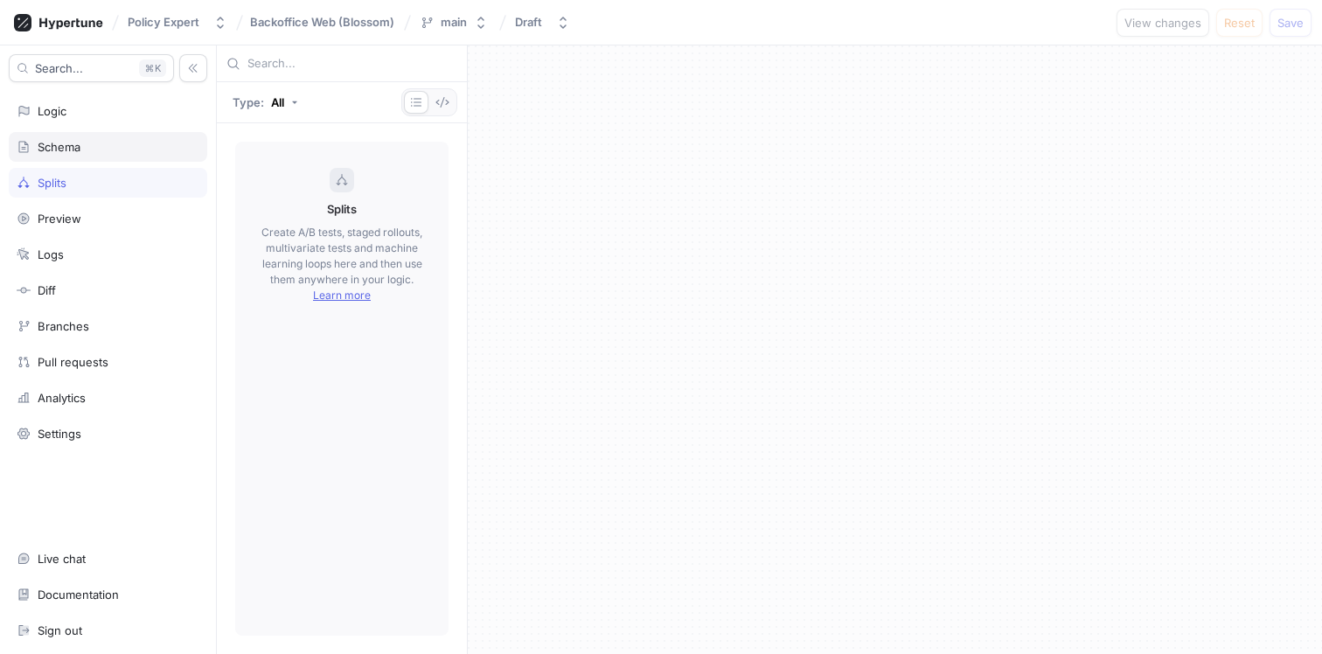
click at [74, 153] on div "Schema" at bounding box center [59, 147] width 43 height 14
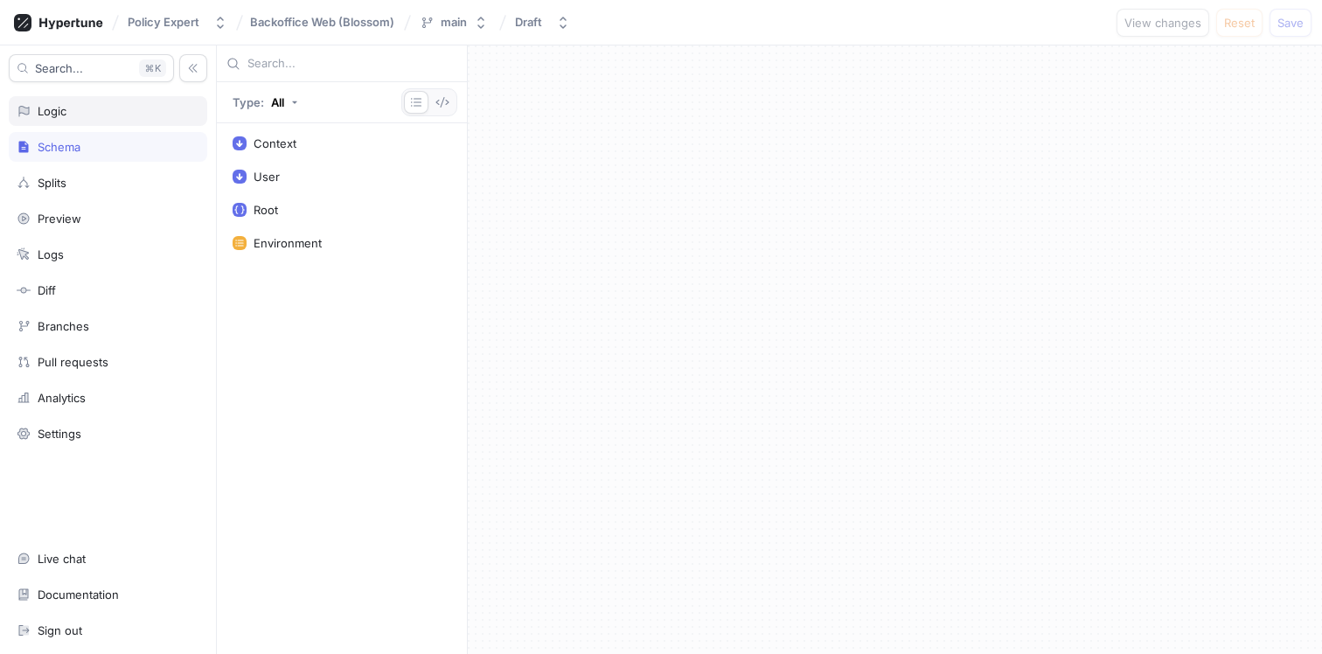
click at [80, 108] on div "Logic" at bounding box center [108, 111] width 183 height 14
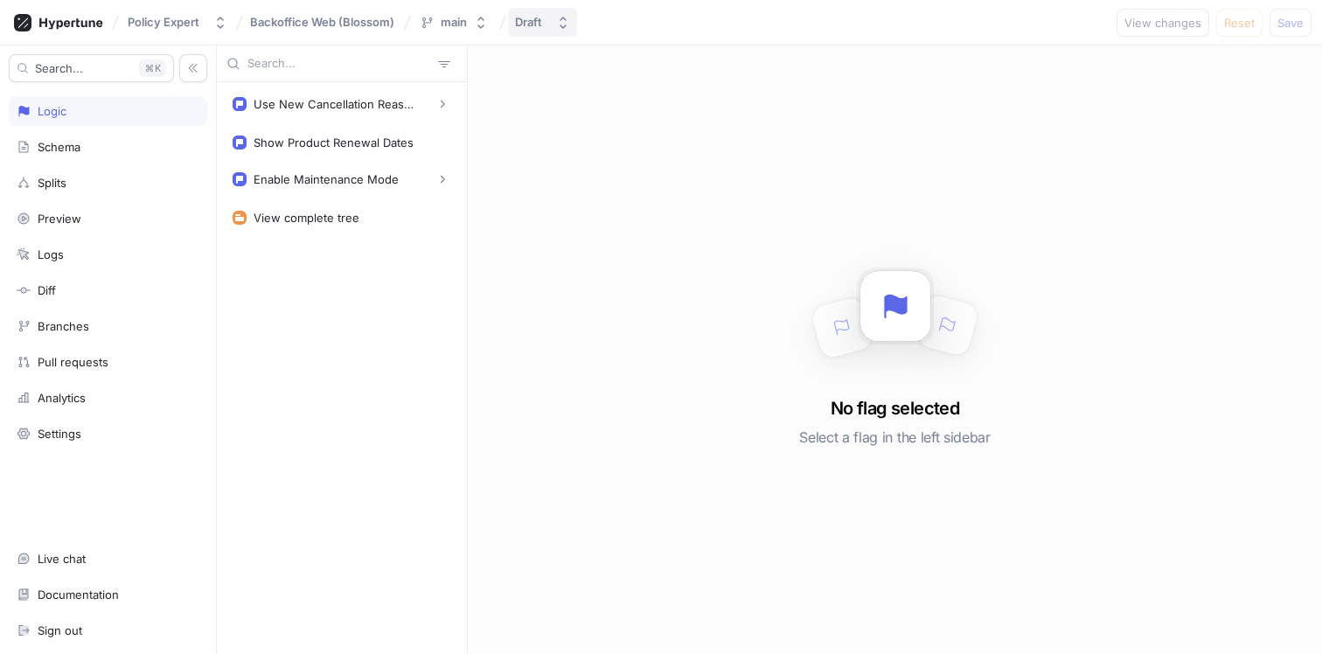
click at [525, 17] on div "Draft" at bounding box center [528, 22] width 27 height 15
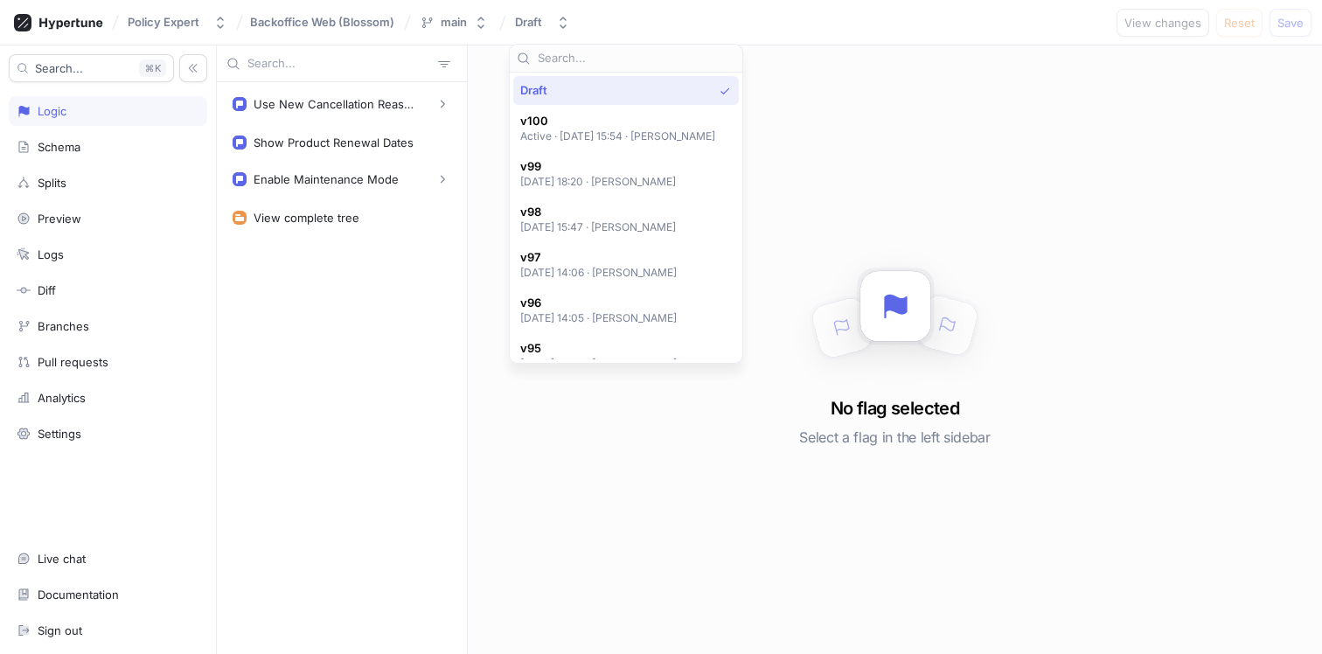
click at [335, 298] on div "Use New Cancellation Reasons Local Uat Live Show Product Renewal Dates Enable M…" at bounding box center [342, 368] width 250 height 572
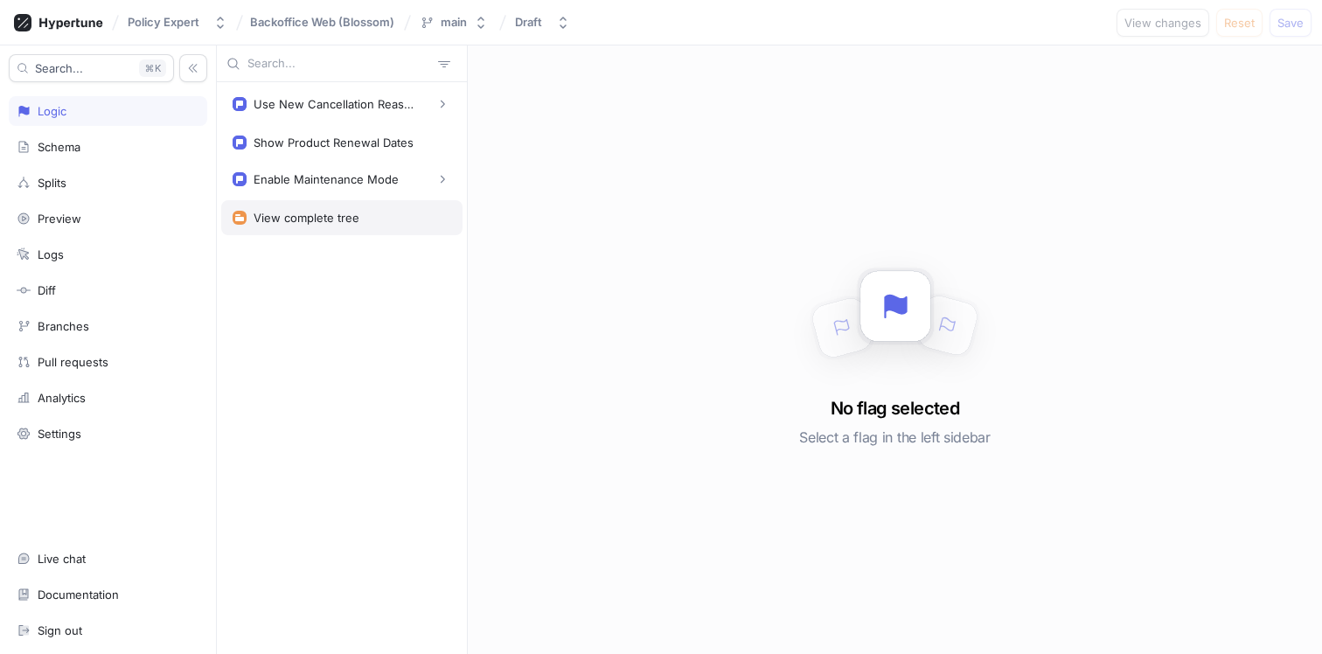
click at [348, 212] on div "View complete tree" at bounding box center [307, 218] width 106 height 14
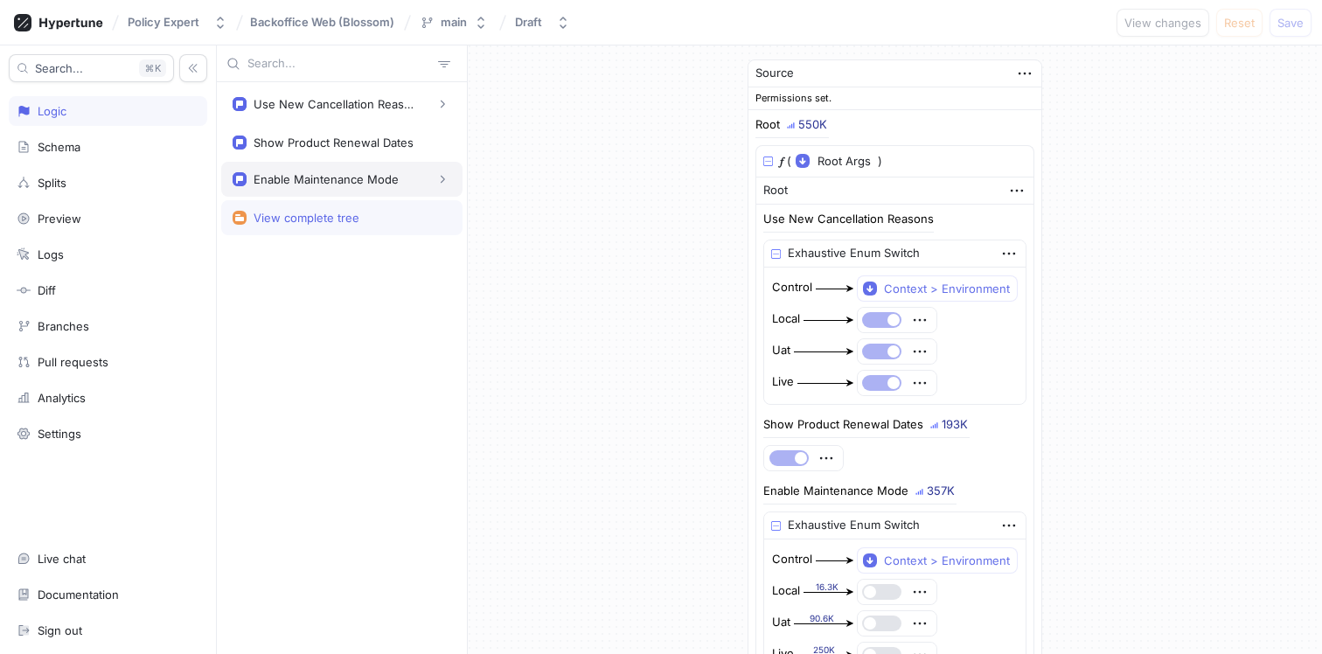
click at [340, 185] on div "Enable Maintenance Mode" at bounding box center [326, 179] width 145 height 14
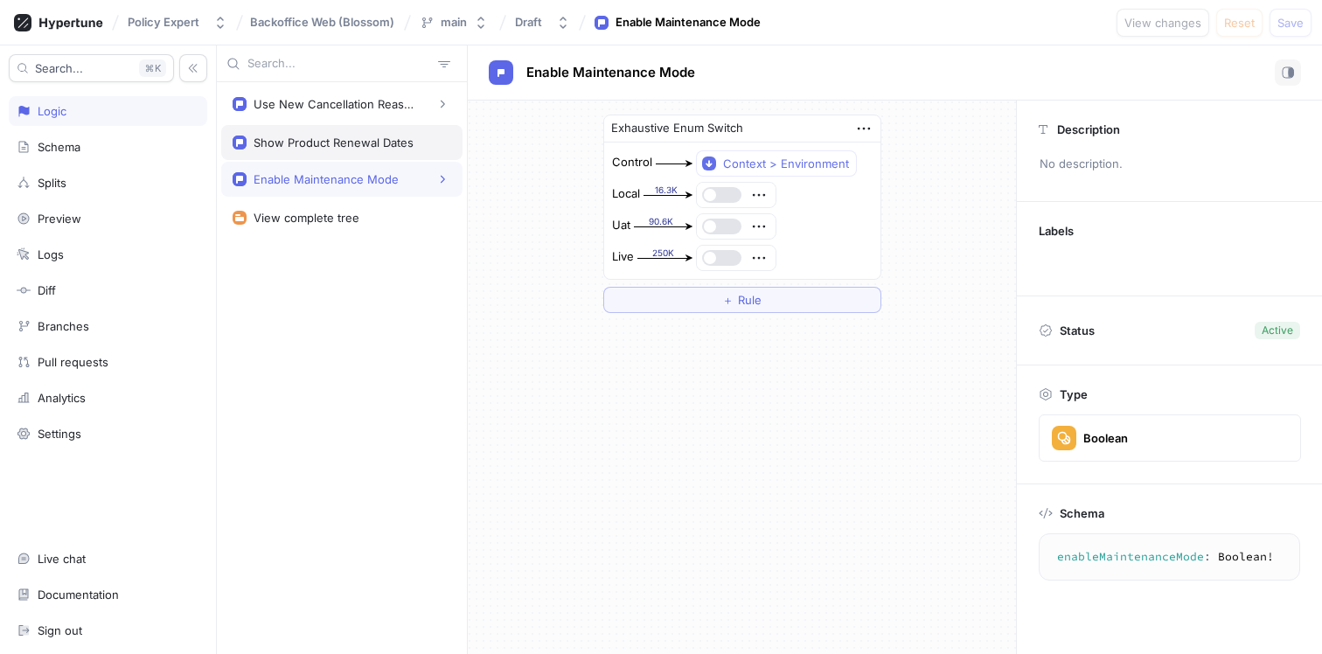
click at [319, 143] on div "Show Product Renewal Dates" at bounding box center [334, 143] width 160 height 14
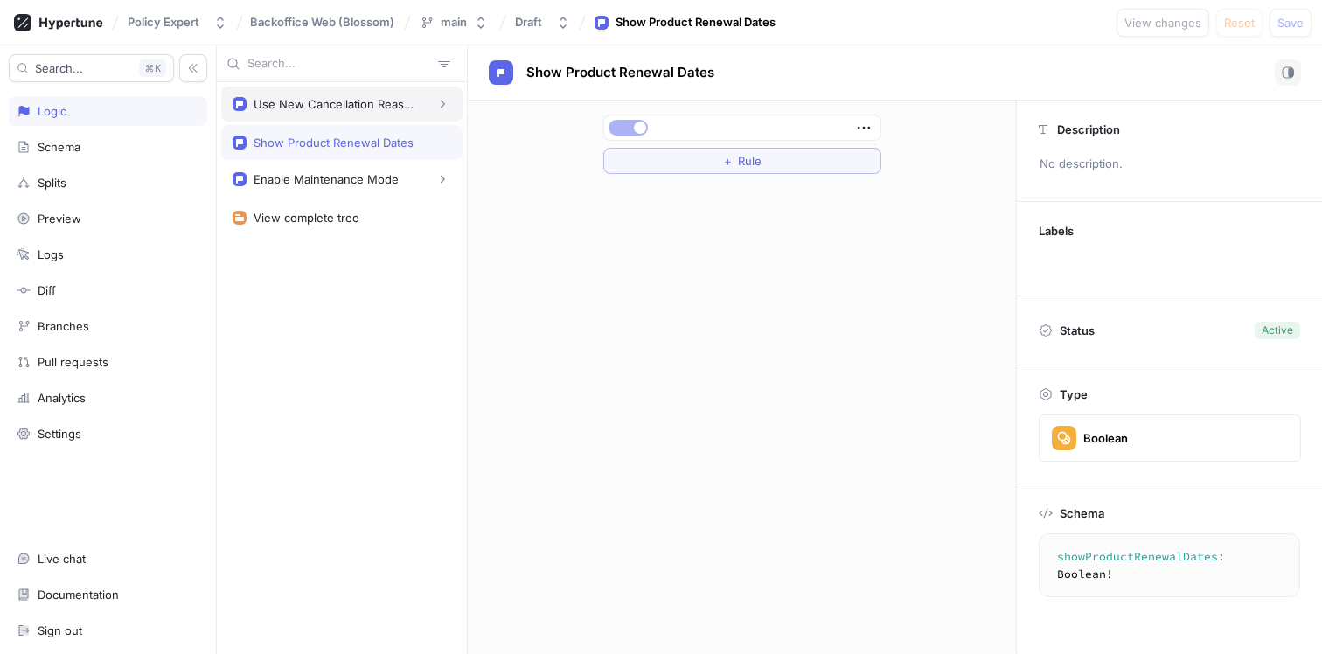
click at [324, 115] on div "Use New Cancellation Reasons" at bounding box center [341, 104] width 241 height 35
type textarea "useNewCancellationReasons: Boolean!"
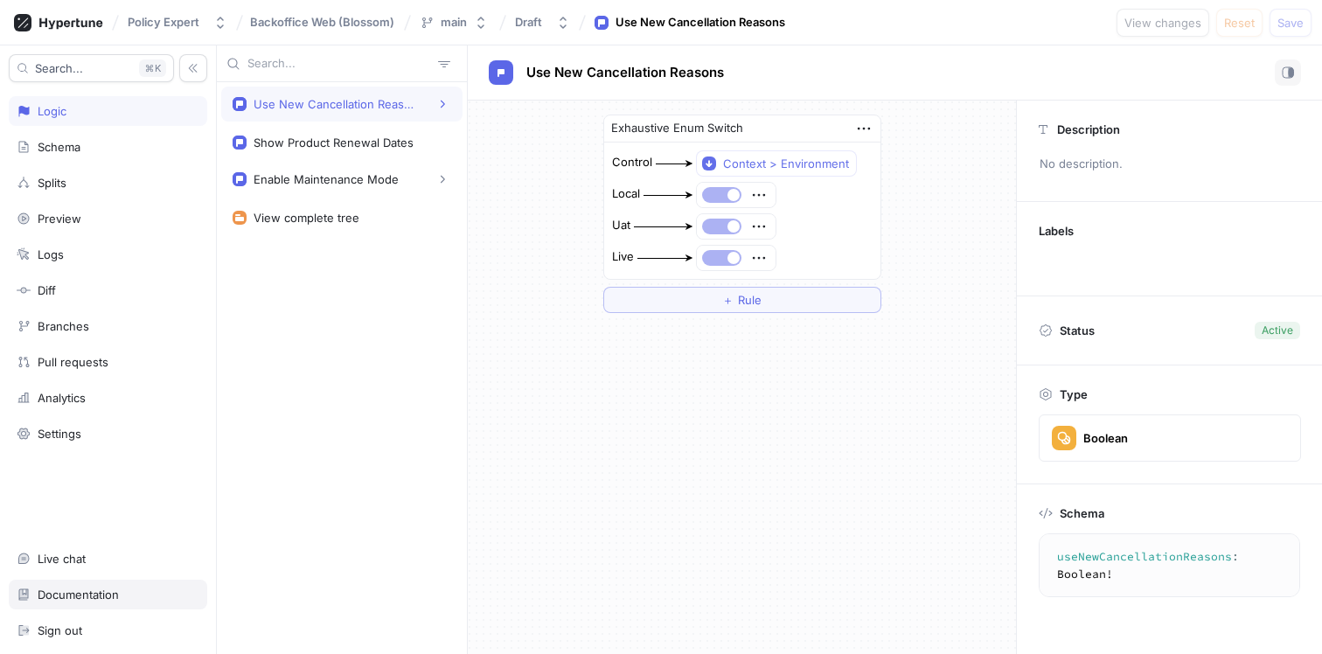
click at [126, 590] on div "Documentation" at bounding box center [108, 595] width 183 height 14
click at [66, 18] on icon at bounding box center [58, 22] width 89 height 17
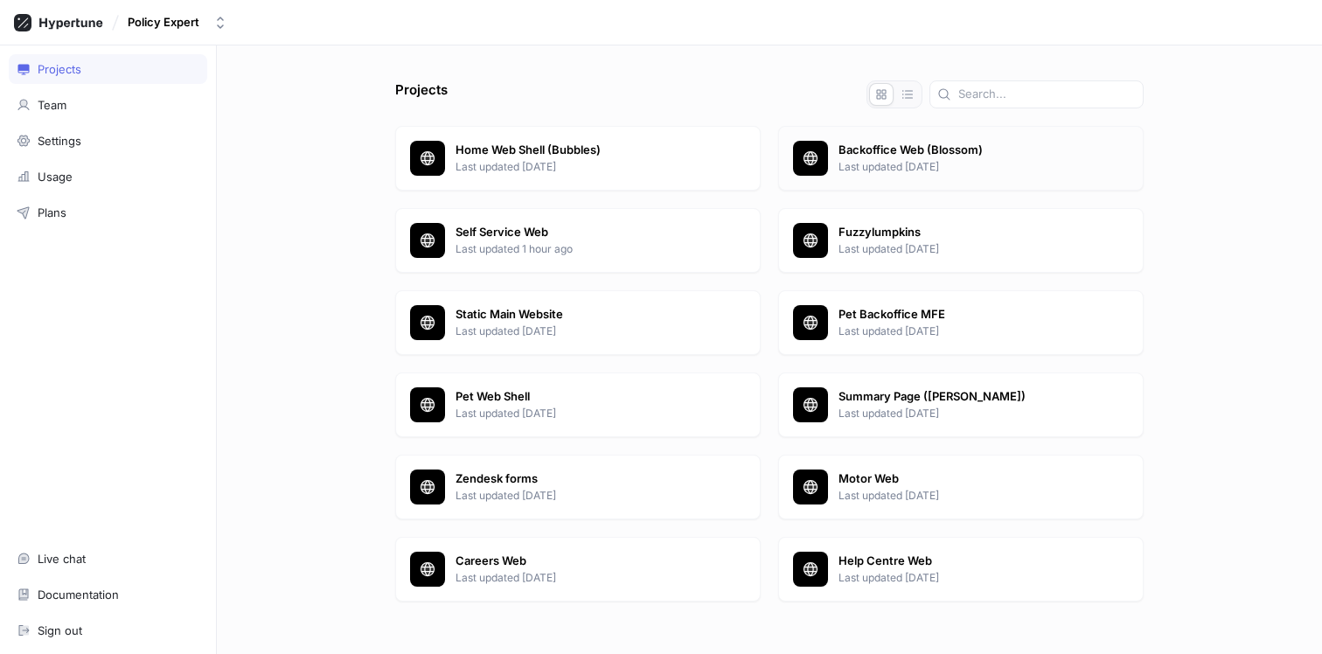
click at [877, 159] on p "Last updated [DATE]" at bounding box center [984, 167] width 290 height 16
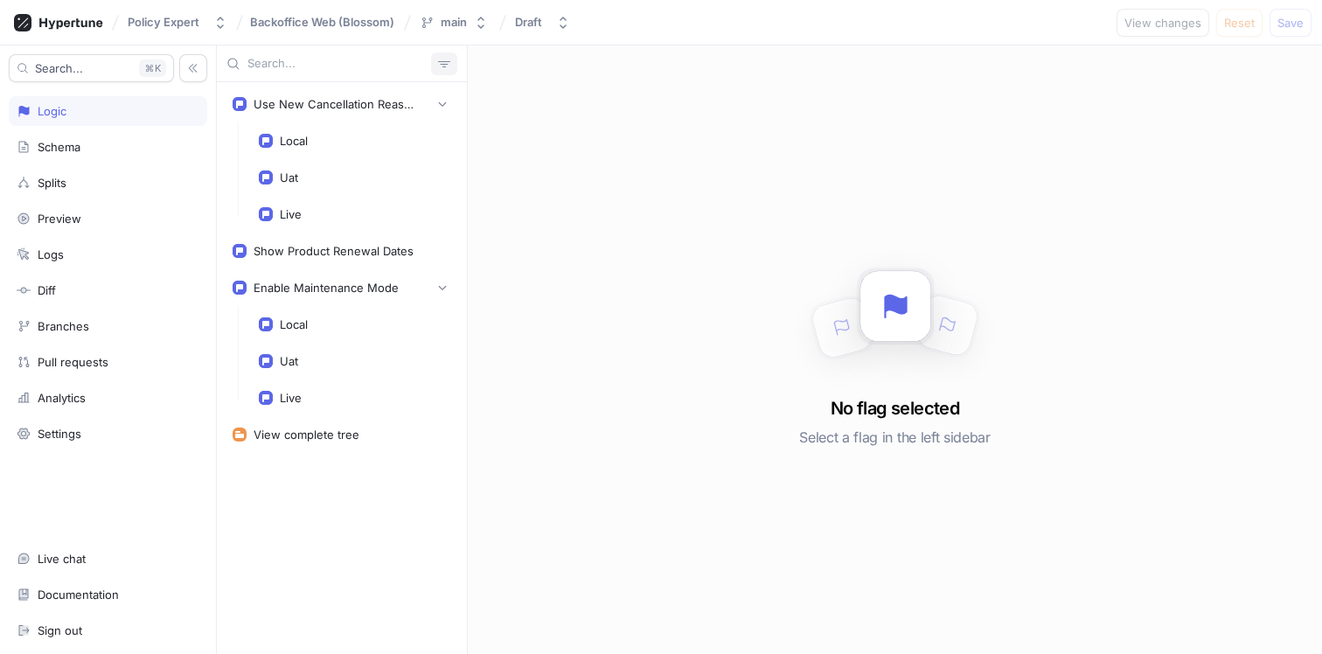
click at [448, 61] on icon "button" at bounding box center [444, 64] width 12 height 6
click at [387, 66] on input "text" at bounding box center [339, 63] width 184 height 17
click at [198, 70] on icon "button" at bounding box center [193, 68] width 12 height 12
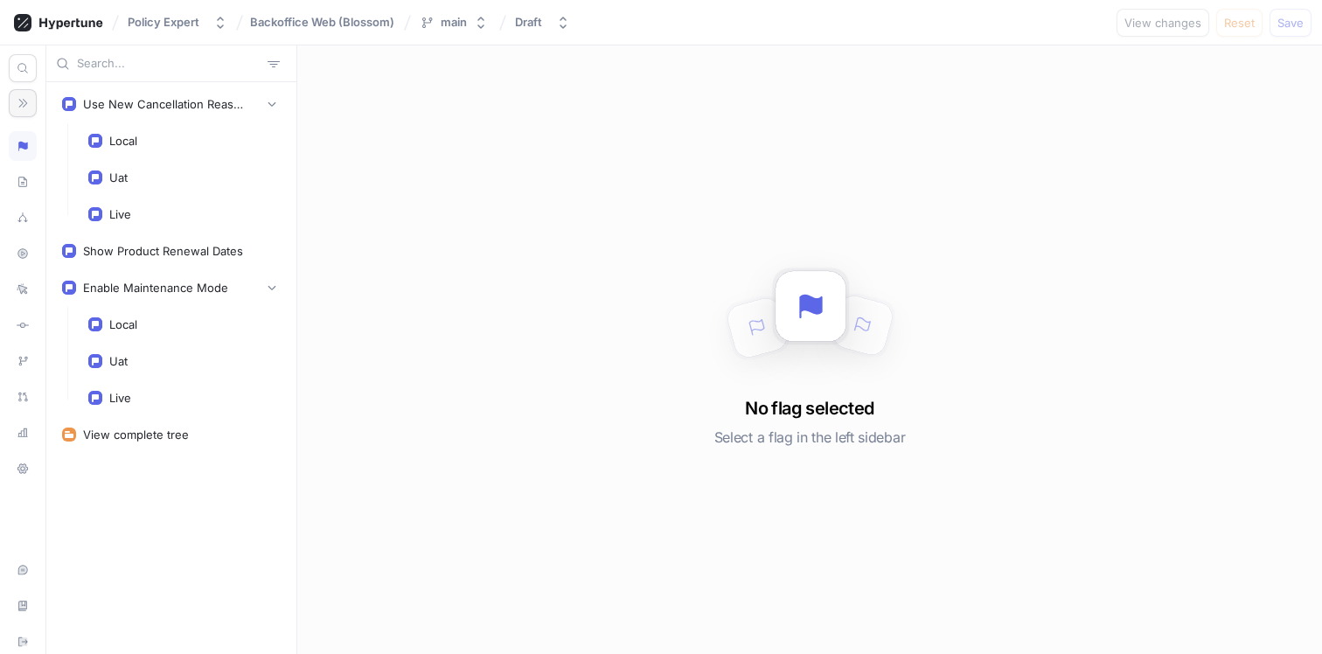
click at [26, 94] on button "button" at bounding box center [23, 103] width 28 height 28
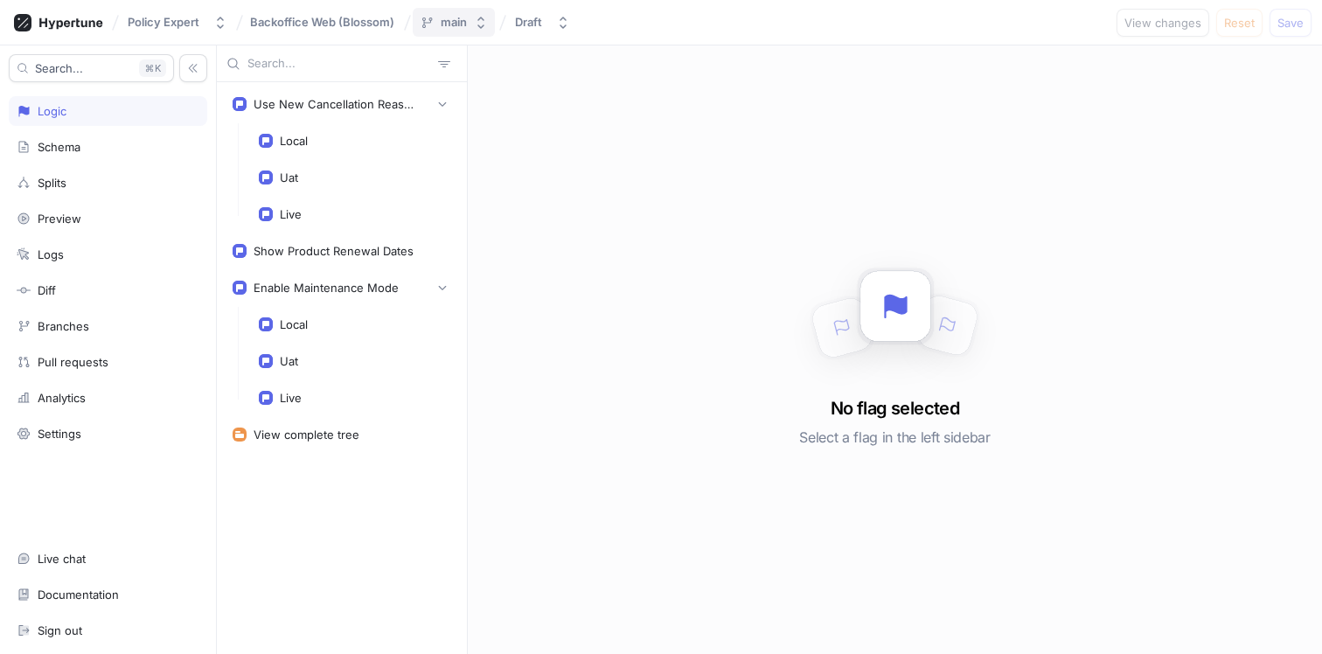
click at [439, 19] on div "main" at bounding box center [443, 22] width 47 height 15
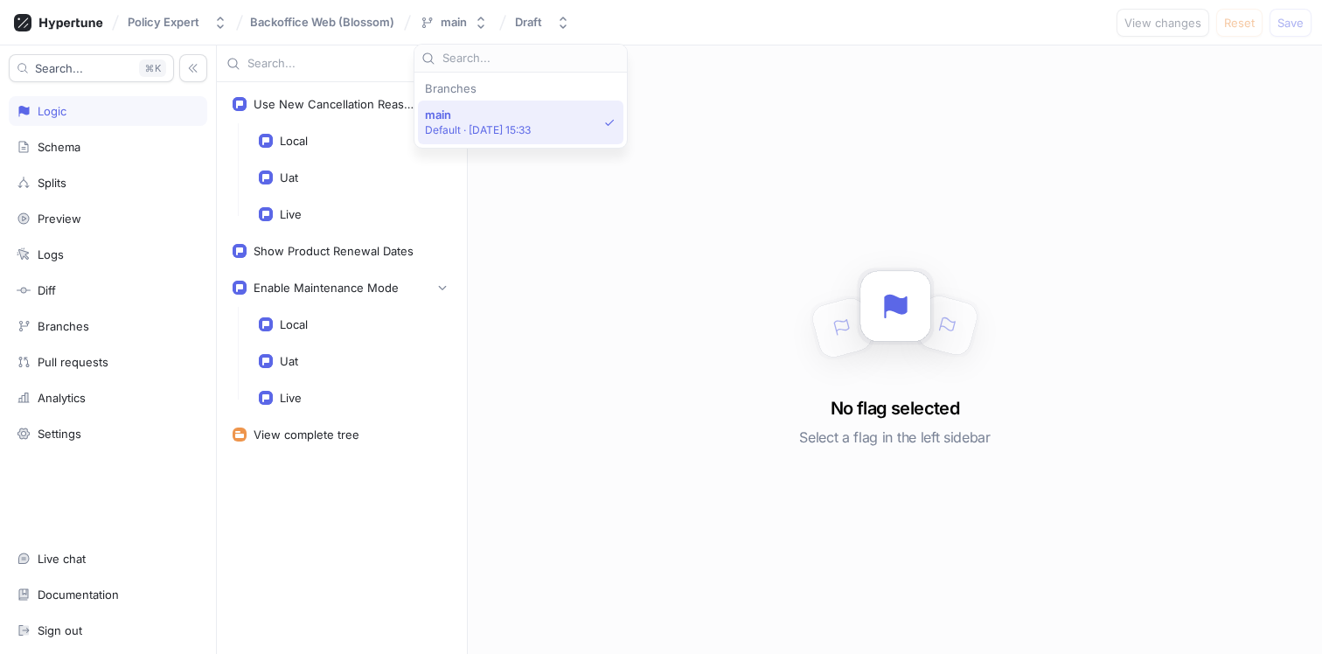
click at [379, 24] on span "Backoffice Web (Blossom)" at bounding box center [322, 22] width 144 height 12
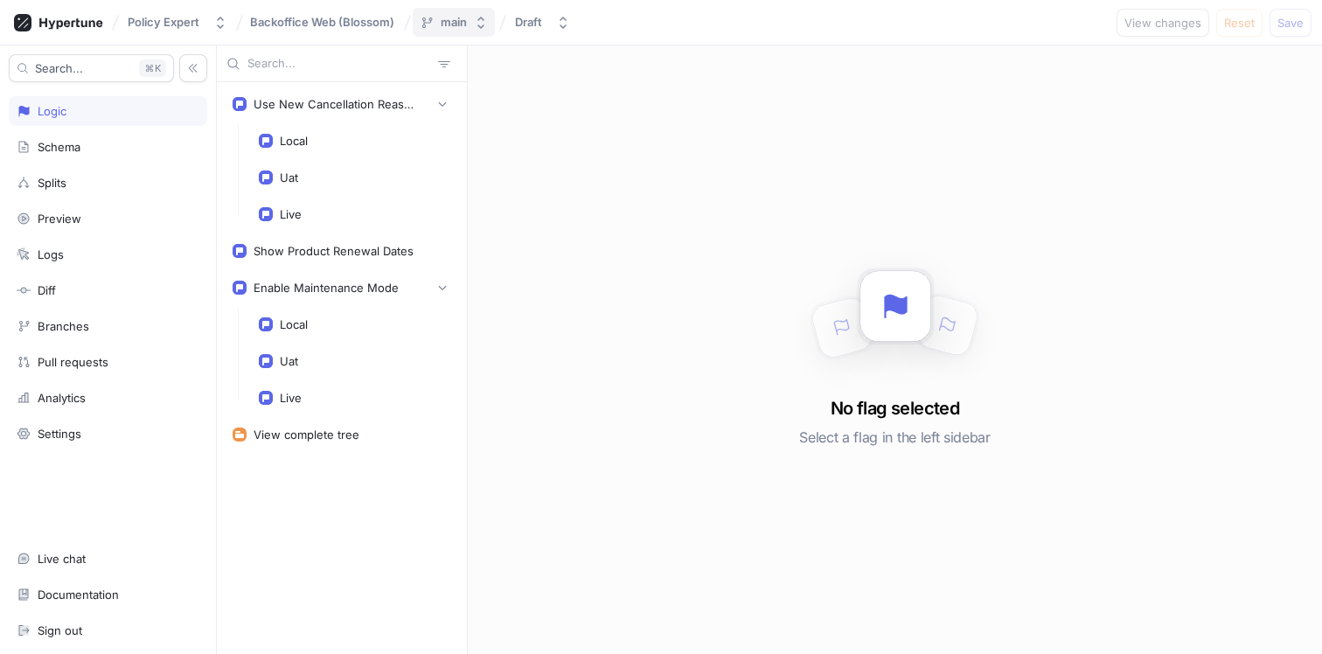
click at [481, 32] on button "main" at bounding box center [454, 22] width 82 height 29
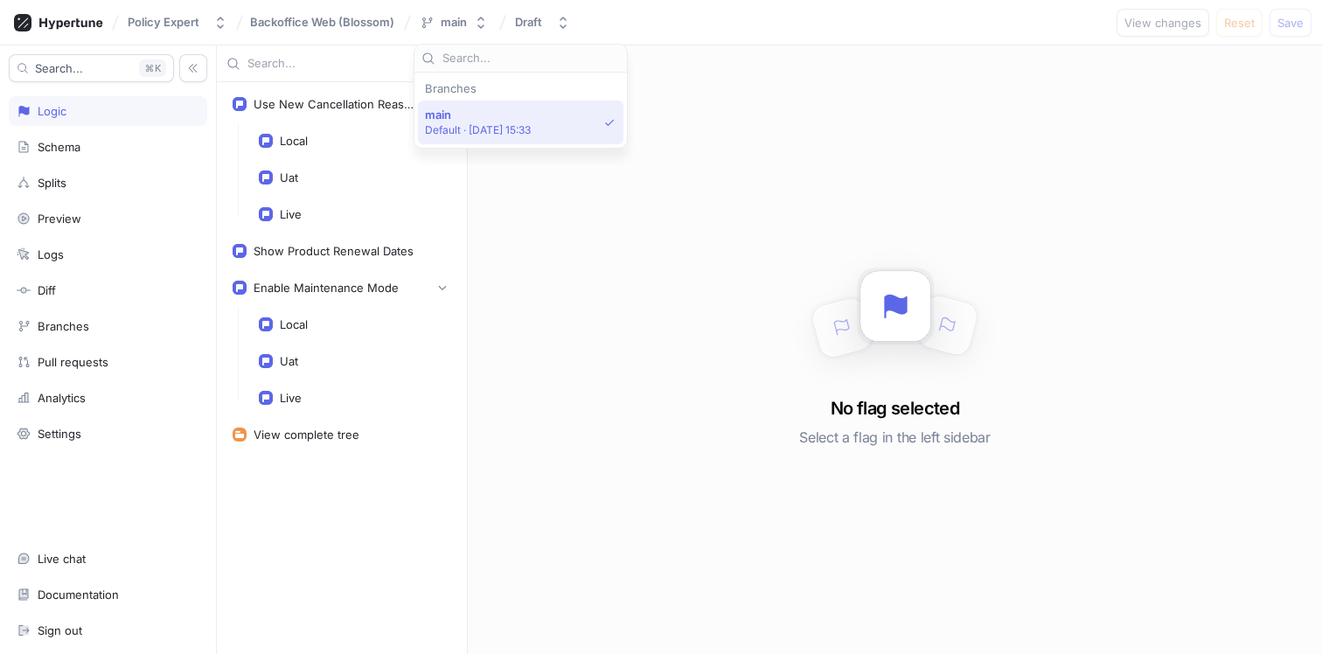
click at [460, 87] on div "Branches" at bounding box center [520, 88] width 205 height 10
click at [765, 59] on div "No flag selected Select a flag in the left sidebar" at bounding box center [895, 349] width 854 height 609
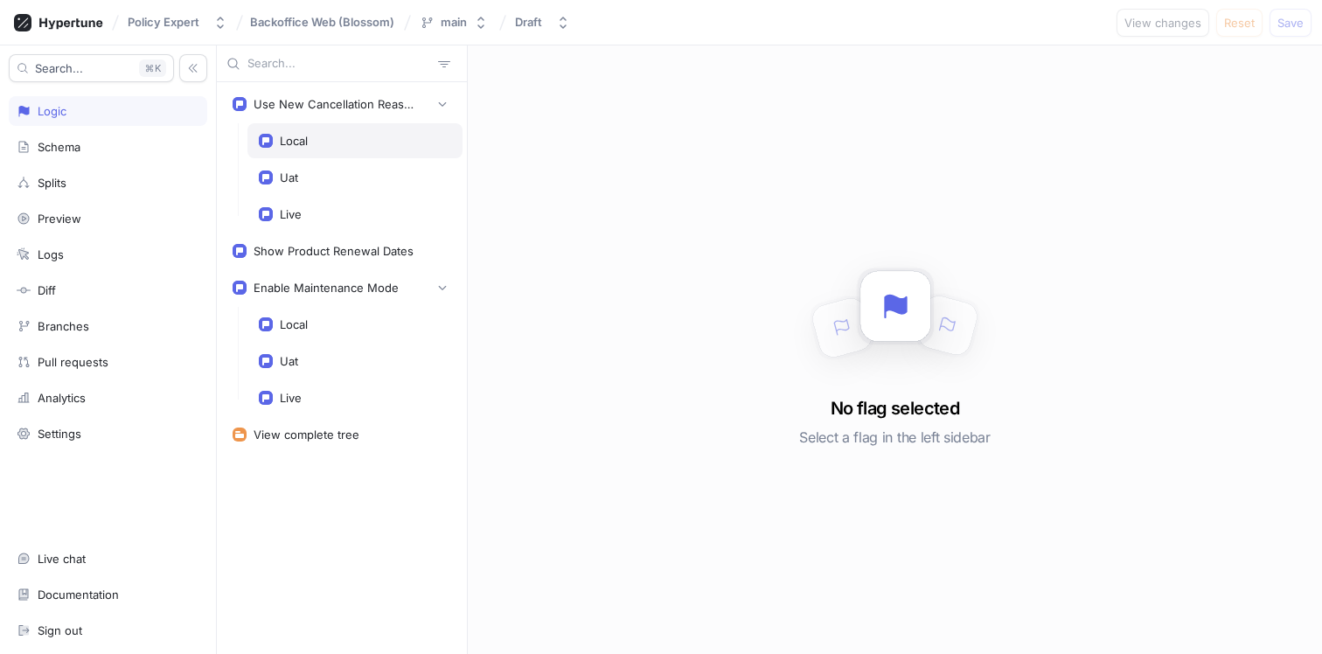
click at [307, 142] on div "Local" at bounding box center [294, 141] width 28 height 14
